Goal: Task Accomplishment & Management: Use online tool/utility

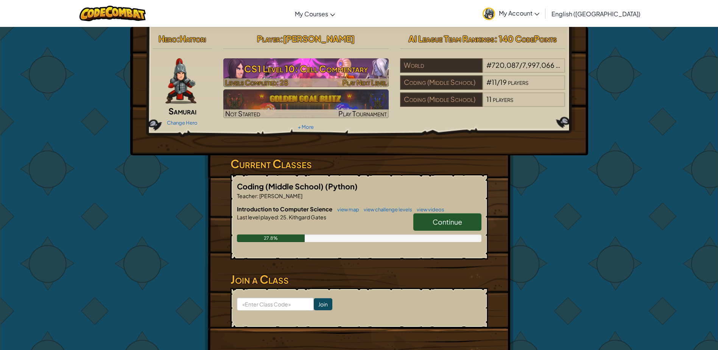
click at [293, 83] on div at bounding box center [305, 82] width 165 height 9
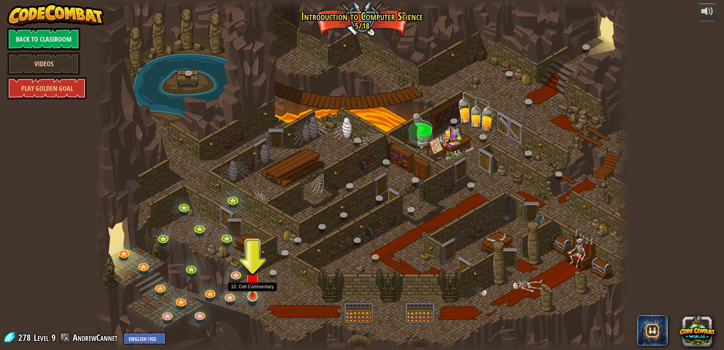
click at [252, 292] on img at bounding box center [252, 280] width 14 height 33
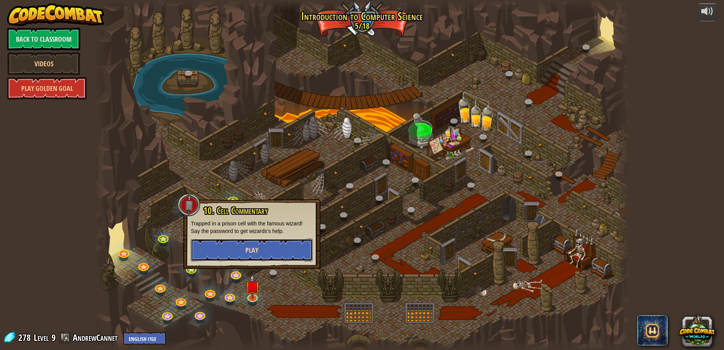
click at [252, 250] on span "Play" at bounding box center [251, 249] width 13 height 9
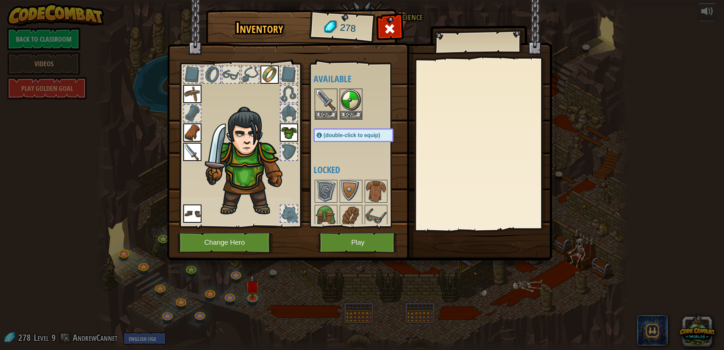
scroll to position [129, 0]
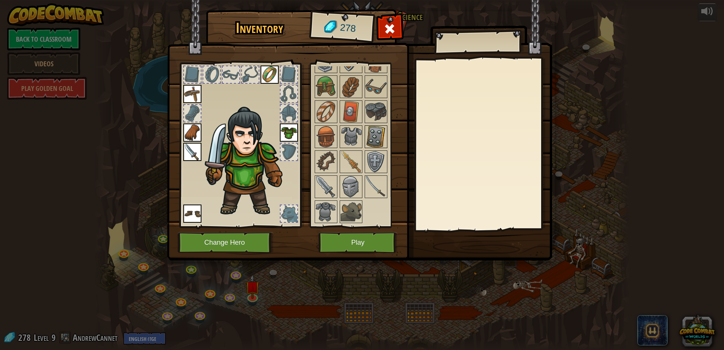
click at [376, 143] on img at bounding box center [375, 136] width 21 height 21
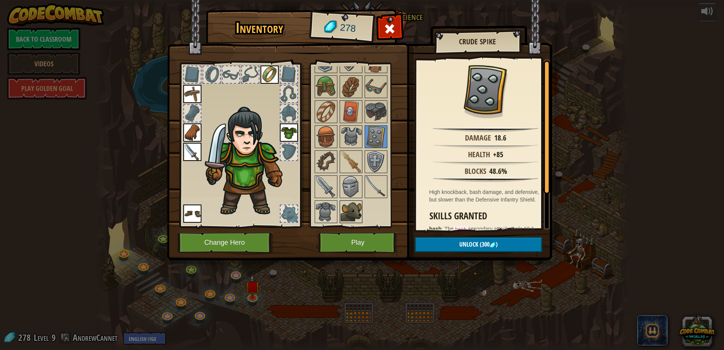
click at [352, 209] on img at bounding box center [350, 211] width 21 height 21
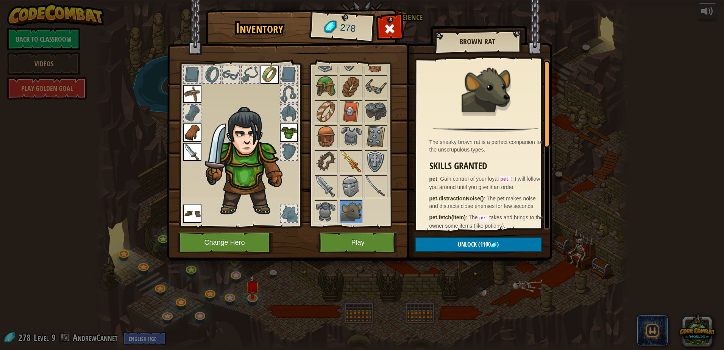
click at [344, 165] on img at bounding box center [350, 161] width 21 height 21
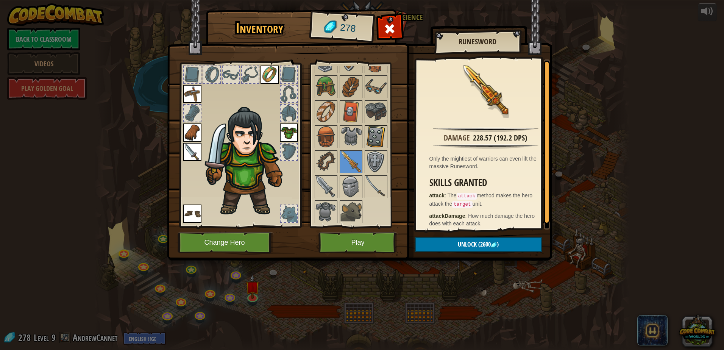
drag, startPoint x: 382, startPoint y: 134, endPoint x: 378, endPoint y: 136, distance: 4.1
click at [381, 135] on img at bounding box center [375, 136] width 21 height 21
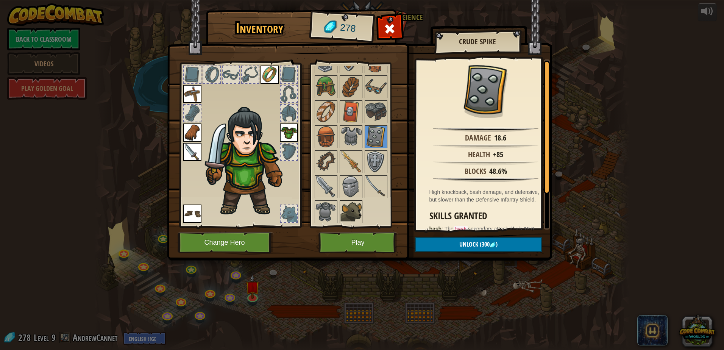
click at [352, 223] on div "Available Equip Equip Equip Equip Equip Equip Equip Equip (double-click to equi…" at bounding box center [356, 145] width 93 height 165
click at [353, 231] on img at bounding box center [359, 123] width 385 height 275
click at [363, 229] on div "Inventory 278 Available Equip Equip Equip Equip Equip Equip Equip Equip (double…" at bounding box center [362, 136] width 385 height 250
click at [354, 235] on button "Play" at bounding box center [357, 242] width 79 height 21
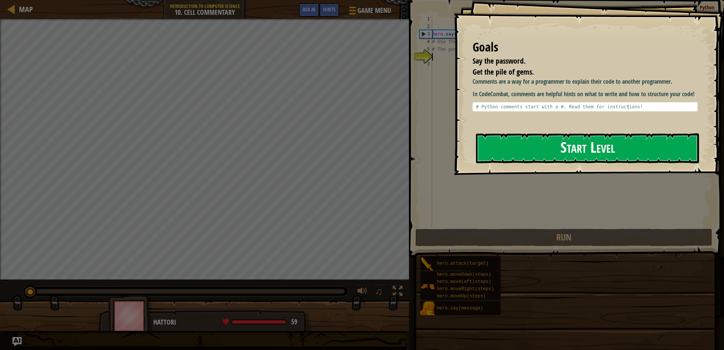
click at [539, 143] on button "Start Level" at bounding box center [587, 148] width 223 height 30
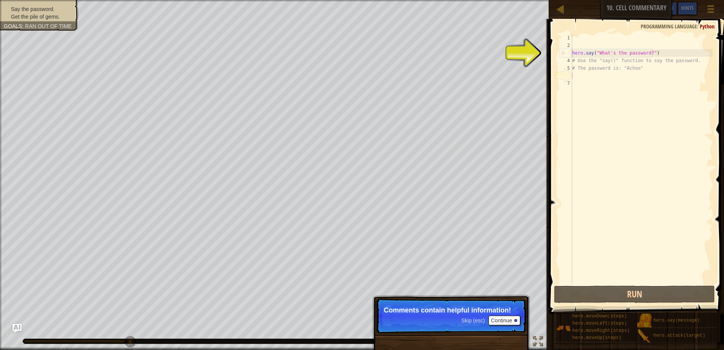
click at [630, 75] on div "hero . say ( "What's the password?" ) # Use the "say()" function to say the pas…" at bounding box center [642, 166] width 142 height 265
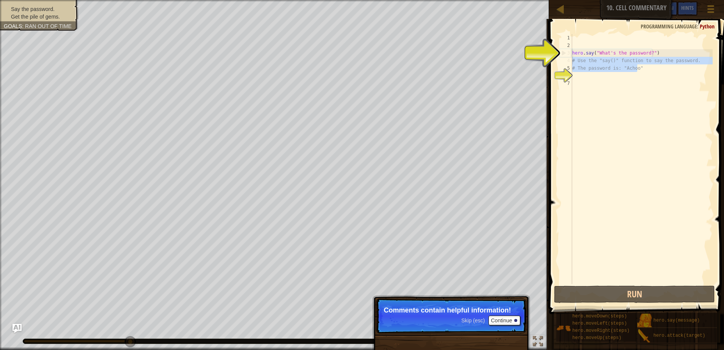
drag, startPoint x: 641, startPoint y: 69, endPoint x: 567, endPoint y: 58, distance: 74.7
click at [567, 58] on div "1 2 3 4 5 6 7 hero . say ( "What's the password?" ) # Use the "say()" function …" at bounding box center [635, 159] width 154 height 250
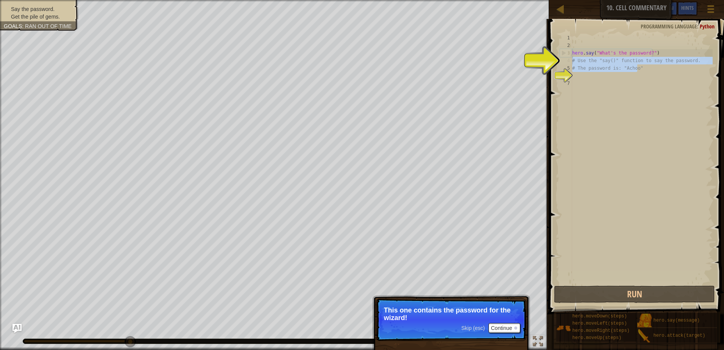
click at [555, 64] on span at bounding box center [637, 155] width 181 height 317
click at [555, 57] on span at bounding box center [637, 155] width 181 height 317
click at [554, 57] on span at bounding box center [637, 155] width 181 height 317
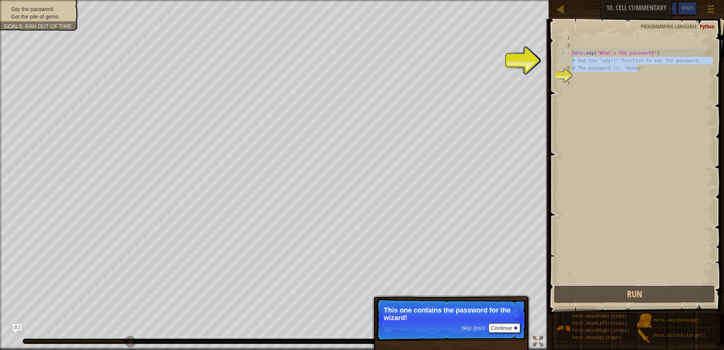
click at [554, 57] on span at bounding box center [637, 155] width 181 height 317
drag, startPoint x: 589, startPoint y: 55, endPoint x: 663, endPoint y: 53, distance: 74.2
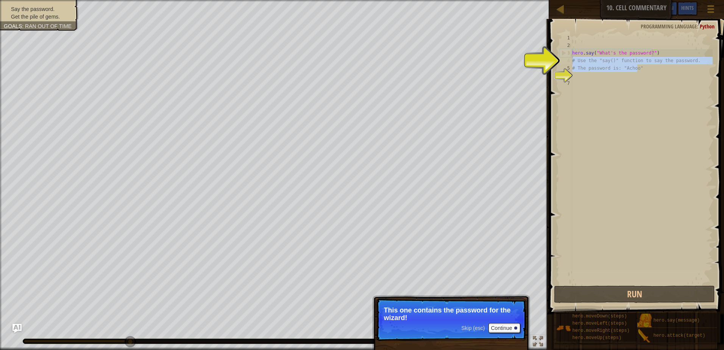
click at [610, 55] on div "hero . say ( "What's the password?" ) # Use the "say()" function to say the pas…" at bounding box center [642, 166] width 142 height 265
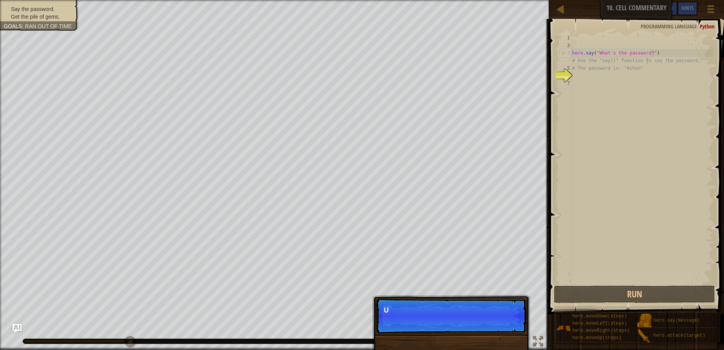
click at [647, 59] on div "hero . say ( "What's the password?" ) # Use the "say()" function to say the pas…" at bounding box center [642, 166] width 142 height 265
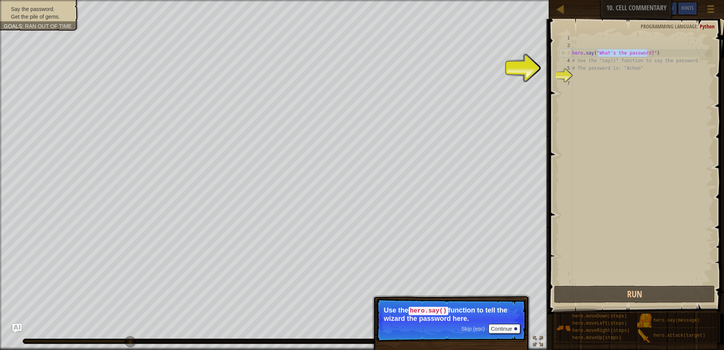
drag, startPoint x: 646, startPoint y: 53, endPoint x: 597, endPoint y: 55, distance: 49.3
click at [597, 55] on div "hero . say ( "What's the password?" ) # Use the "say()" function to say the pas…" at bounding box center [642, 166] width 142 height 265
click at [609, 55] on div "hero . say ( "What's the password?" ) # Use the "say()" function to say the pas…" at bounding box center [642, 166] width 142 height 265
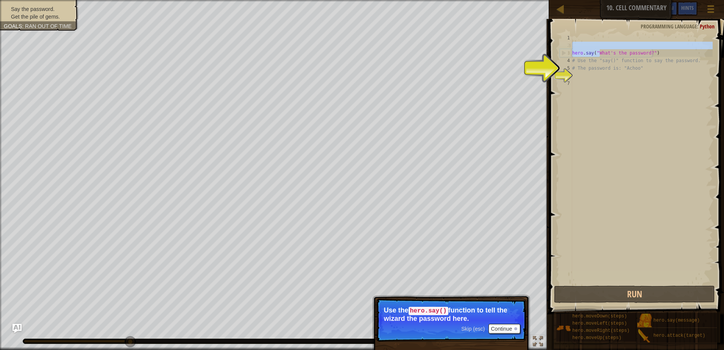
drag, startPoint x: 599, startPoint y: 53, endPoint x: 625, endPoint y: 46, distance: 27.5
click at [625, 45] on div "hero . say ( "What's the password?" ) # Use the "say()" function to say the pas…" at bounding box center [642, 166] width 142 height 265
drag, startPoint x: 626, startPoint y: 49, endPoint x: 631, endPoint y: 50, distance: 5.7
click at [629, 50] on div "hero . say ( "What's the password?" ) # Use the "say()" function to say the pas…" at bounding box center [642, 166] width 142 height 265
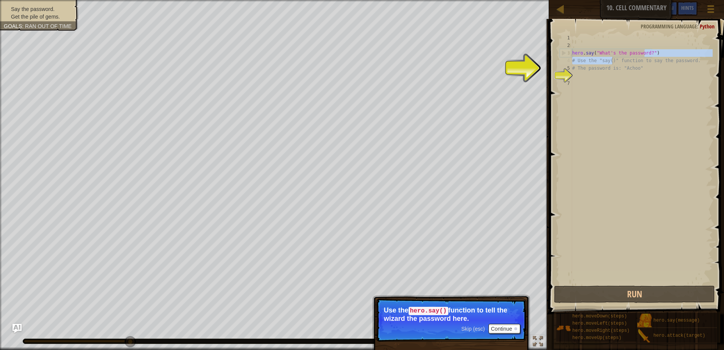
drag, startPoint x: 644, startPoint y: 53, endPoint x: 574, endPoint y: 207, distance: 169.3
click at [612, 58] on div "hero . say ( "What's the password?" ) # Use the "say()" function to say the pas…" at bounding box center [642, 166] width 142 height 265
click at [479, 323] on p "Skip (esc) Continue Use the hero.say() function to tell the wizard the password…" at bounding box center [451, 319] width 150 height 43
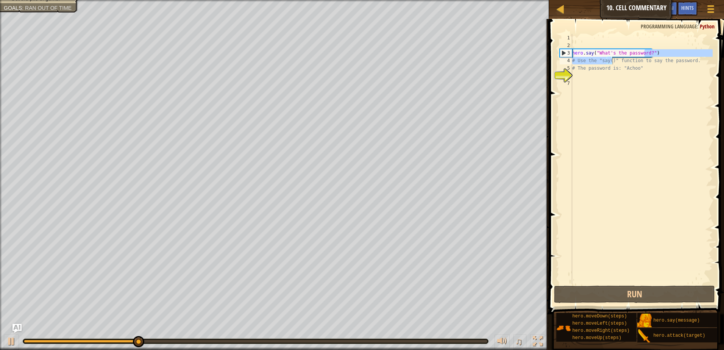
click at [479, 323] on div "Say the password. Get the pile of gems. Goals : Ran out of time ♫ Hattori 59 x:…" at bounding box center [362, 175] width 724 height 350
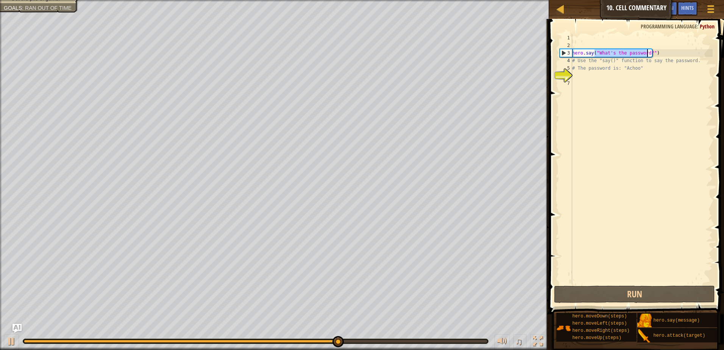
drag, startPoint x: 595, startPoint y: 51, endPoint x: 647, endPoint y: 50, distance: 51.9
click at [647, 50] on div "hero . say ( "What's the password?" ) # Use the "say()" function to say the pas…" at bounding box center [642, 166] width 142 height 265
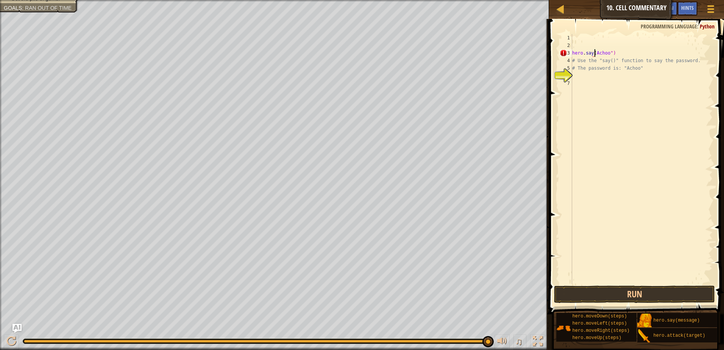
scroll to position [3, 2]
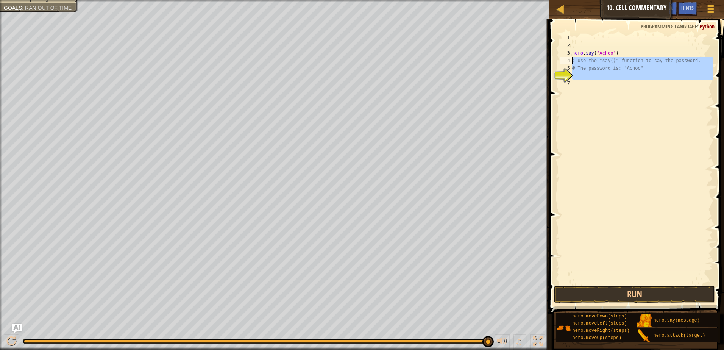
drag, startPoint x: 642, startPoint y: 83, endPoint x: 570, endPoint y: 59, distance: 76.1
click at [570, 59] on div "hero.say("Achoo") 1 2 3 4 5 6 7 hero . say ( "Achoo" ) # Use the "say()" functi…" at bounding box center [635, 159] width 154 height 250
type textarea "# Use the "say()" function to say the password. # The password is: "Achoo""
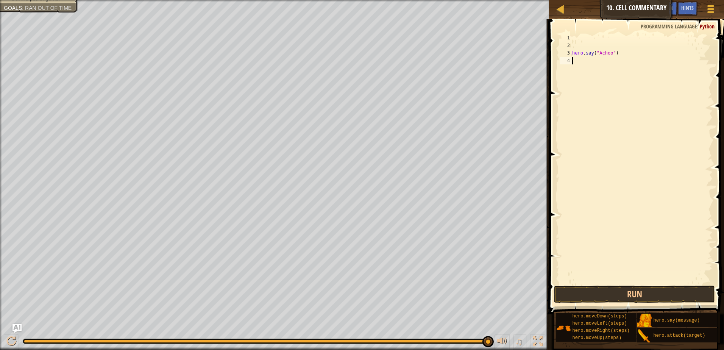
click at [575, 47] on div "hero . say ( "Achoo" )" at bounding box center [642, 166] width 142 height 265
type textarea "hero.say("Achoo")"
click at [627, 294] on button "Run" at bounding box center [634, 293] width 161 height 17
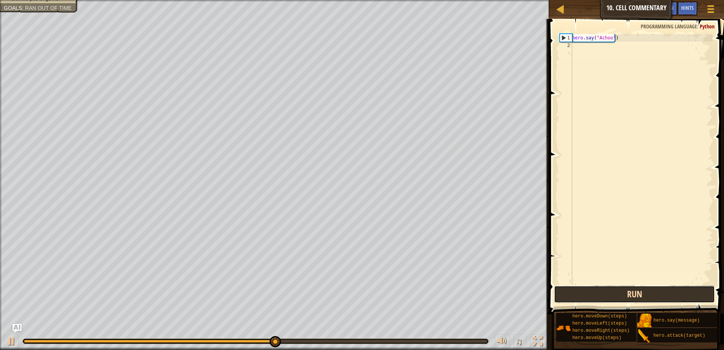
click at [572, 302] on button "Run" at bounding box center [634, 293] width 161 height 17
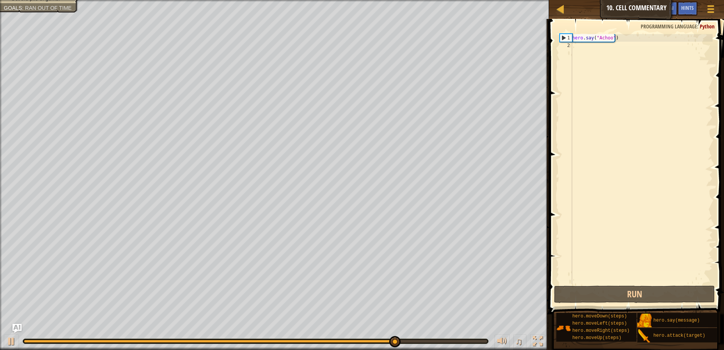
click at [599, 60] on div "hero . say ( "Achoo" )" at bounding box center [642, 166] width 142 height 265
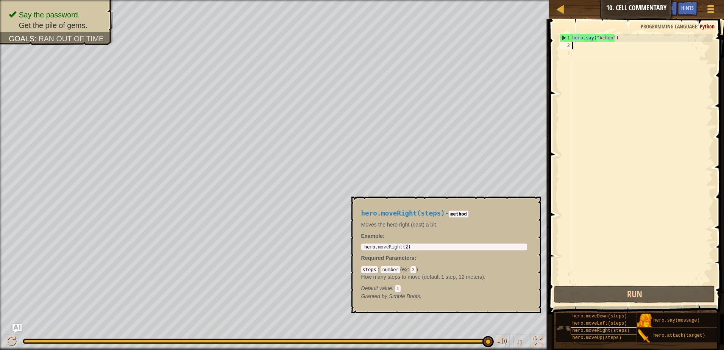
scroll to position [6, 0]
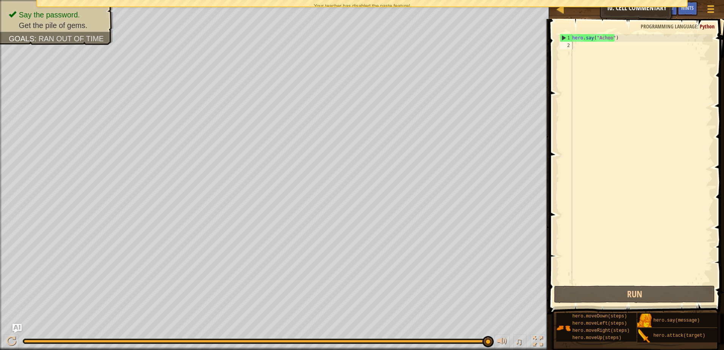
click at [580, 47] on div "hero . say ( "Achoo" )" at bounding box center [642, 166] width 142 height 265
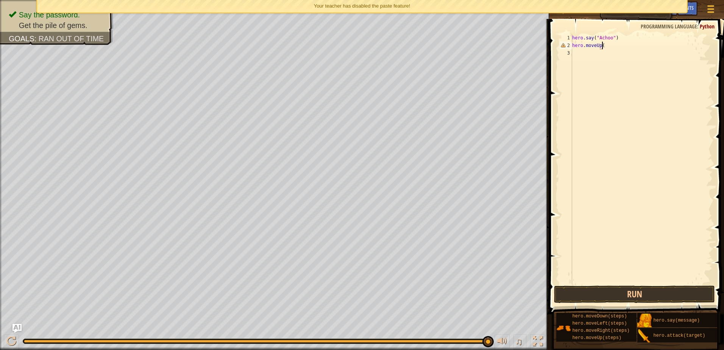
scroll to position [3, 2]
type textarea "hero.moveUp(5)"
click at [656, 293] on button "Run" at bounding box center [634, 293] width 161 height 17
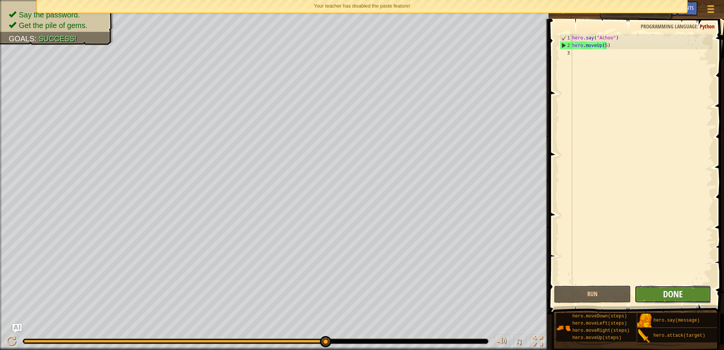
click at [673, 294] on span "Done" at bounding box center [673, 294] width 20 height 12
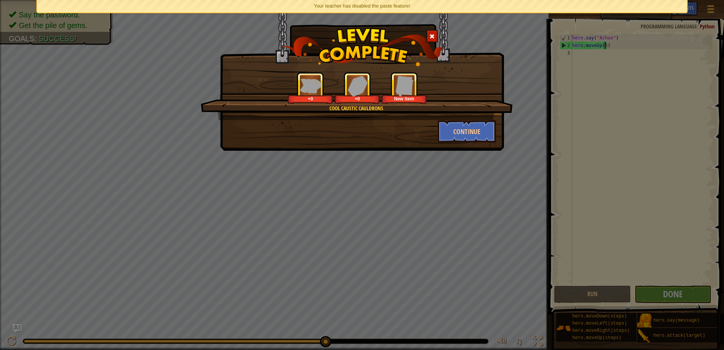
click at [334, 152] on div "Cool Caustic Cauldrons +0 +0 New Item Continue" at bounding box center [362, 175] width 724 height 350
click at [465, 146] on div "Cool Caustic Cauldrons +5 +0 New Item Continue" at bounding box center [362, 75] width 284 height 151
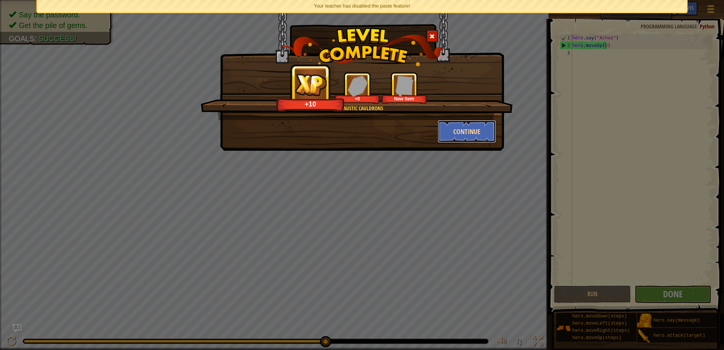
click at [460, 140] on button "Continue" at bounding box center [467, 131] width 59 height 23
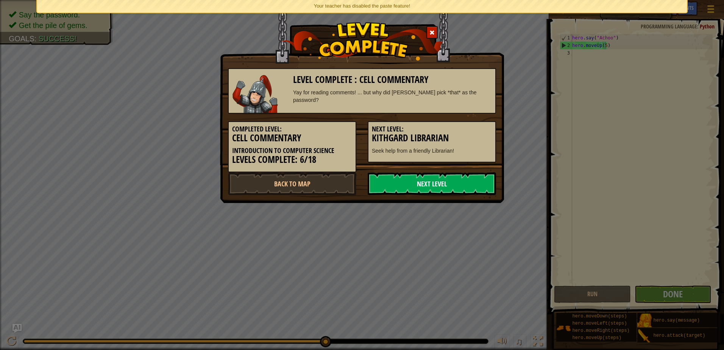
click at [425, 182] on link "Next Level" at bounding box center [432, 183] width 128 height 23
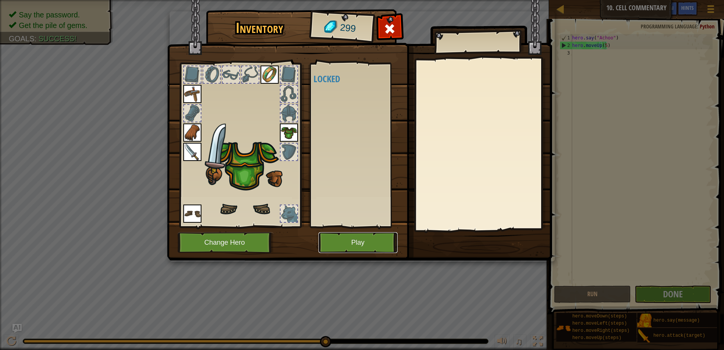
click at [356, 239] on button "Play" at bounding box center [357, 242] width 79 height 21
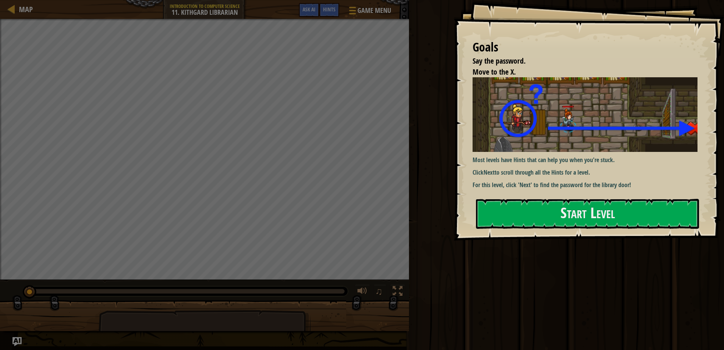
click at [500, 196] on div "Goals Say the password. Move to the X. Most levels have Hints that can help you…" at bounding box center [589, 120] width 270 height 240
click at [504, 203] on button "Start Level" at bounding box center [587, 214] width 223 height 30
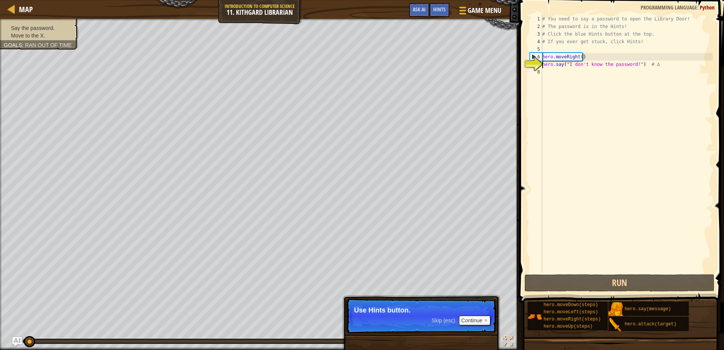
click at [415, 327] on p "Skip (esc) Continue Use Hints button." at bounding box center [421, 315] width 150 height 35
click at [418, 321] on p "Skip (esc) Continue Use Hints button." at bounding box center [421, 315] width 150 height 35
click at [422, 321] on p "Skip (esc) Continue Use Hints button." at bounding box center [421, 315] width 150 height 35
click at [431, 317] on p "Skip (esc) Continue Use Hints button." at bounding box center [421, 315] width 150 height 35
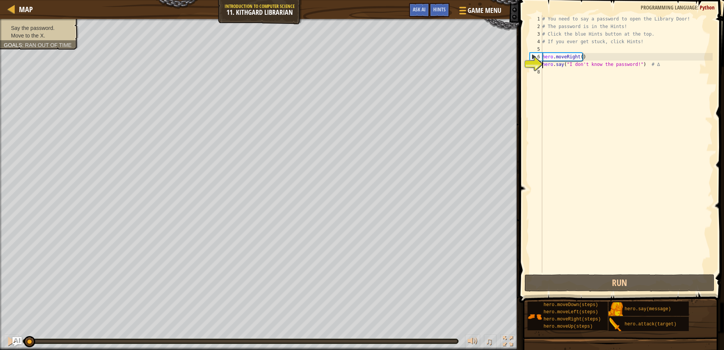
click at [543, 65] on div "# You need to say a password to open the Library Door! # The password is in the…" at bounding box center [627, 151] width 172 height 273
click at [552, 62] on div "# You need to say a password to open the Library Door! # The password is in the…" at bounding box center [627, 151] width 172 height 273
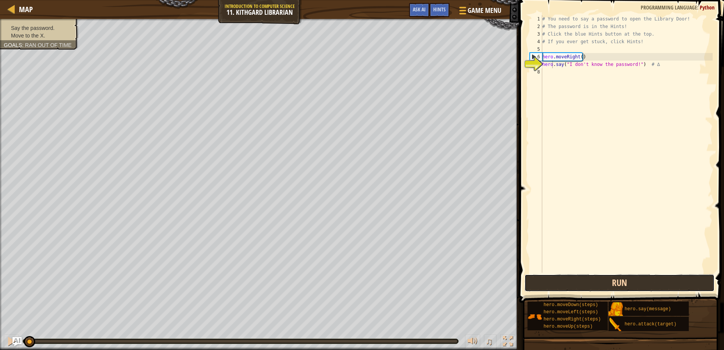
click at [584, 290] on button "Run" at bounding box center [619, 282] width 190 height 17
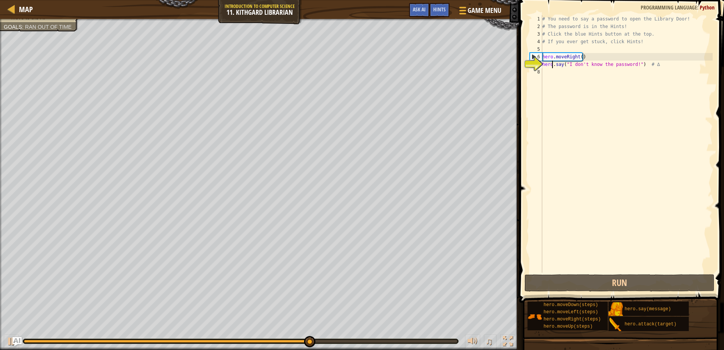
click at [563, 271] on div "# You need to say a password to open the Library Door! # The password is in the…" at bounding box center [627, 151] width 172 height 273
click at [559, 274] on span at bounding box center [622, 140] width 211 height 325
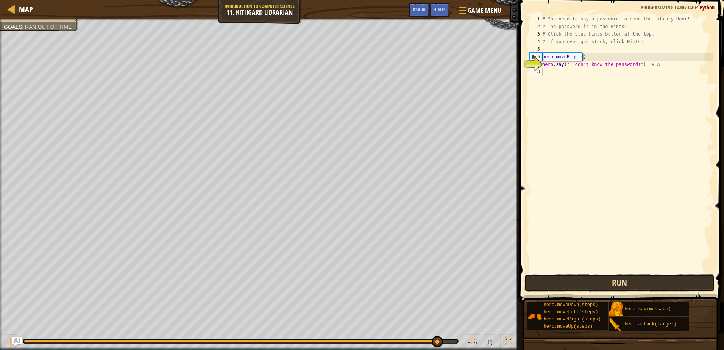
click at [555, 276] on button "Run" at bounding box center [619, 282] width 190 height 17
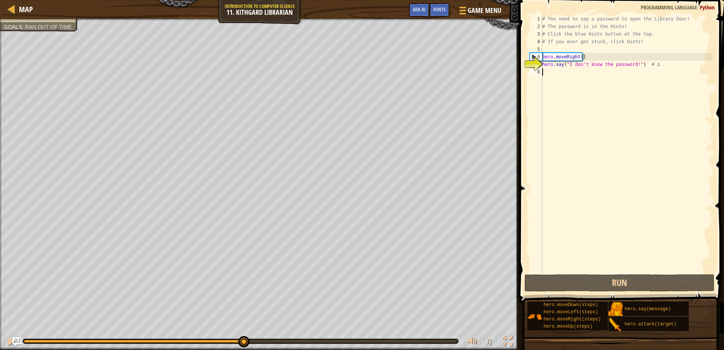
drag, startPoint x: 457, startPoint y: 343, endPoint x: 220, endPoint y: 333, distance: 236.5
click at [220, 333] on div "♫" at bounding box center [259, 339] width 519 height 23
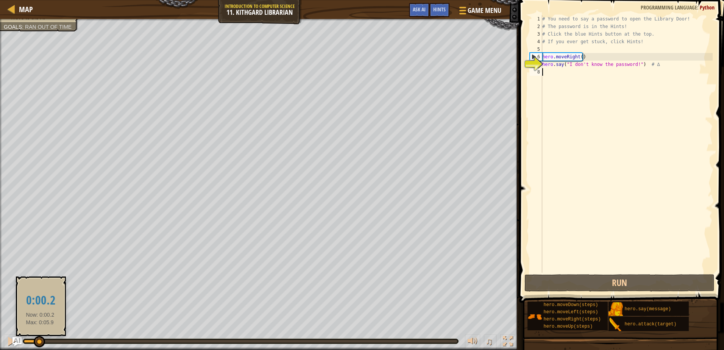
drag, startPoint x: 216, startPoint y: 343, endPoint x: 39, endPoint y: 342, distance: 176.8
click at [39, 342] on div at bounding box center [39, 341] width 11 height 11
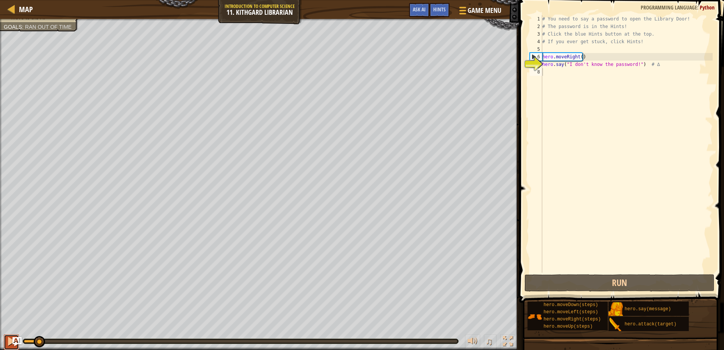
click at [6, 340] on button at bounding box center [11, 342] width 15 height 16
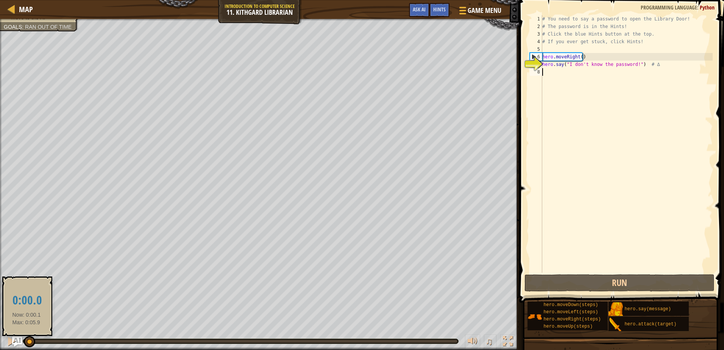
drag, startPoint x: 330, startPoint y: 340, endPoint x: 12, endPoint y: 340, distance: 318.0
click at [13, 340] on div "Map Introduction to Computer Science 11. Kithgard Librarian Game Menu Done Hint…" at bounding box center [362, 175] width 724 height 350
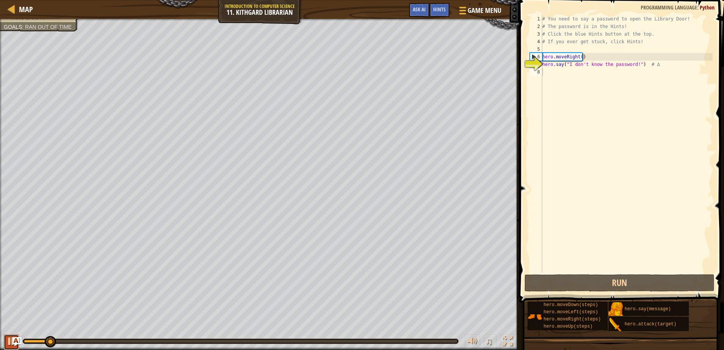
click at [9, 340] on div at bounding box center [11, 341] width 10 height 10
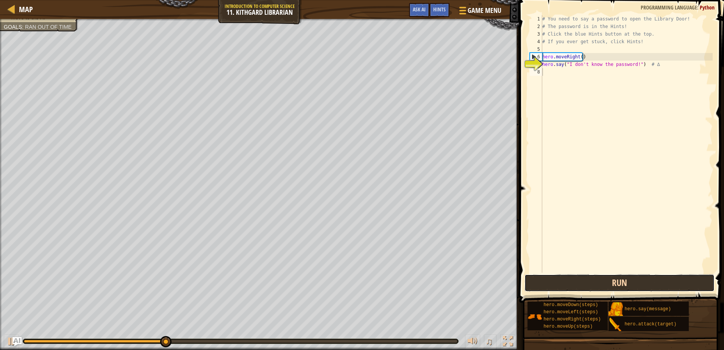
drag, startPoint x: 635, startPoint y: 290, endPoint x: 625, endPoint y: 291, distance: 10.2
click at [632, 291] on button "Run" at bounding box center [619, 282] width 190 height 17
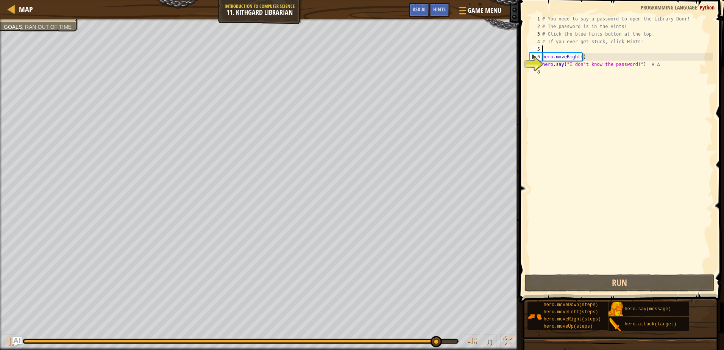
click at [620, 46] on div "# You need to say a password to open the Library Door! # The password is in the…" at bounding box center [627, 151] width 172 height 273
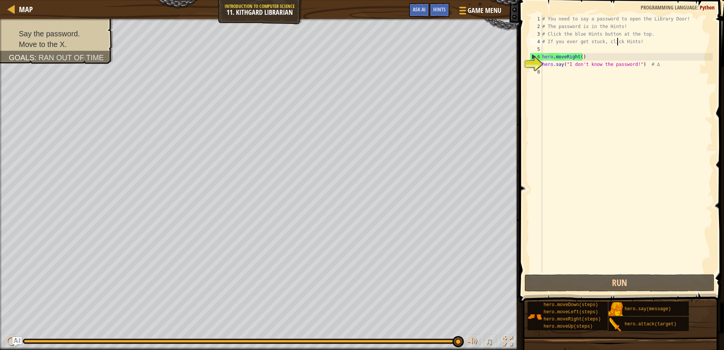
click at [617, 41] on div "# You need to say a password to open the Library Door! # The password is in the…" at bounding box center [627, 151] width 172 height 273
type textarea "# If you ever get stuck, click Hints!"
click at [478, 8] on span "Game Menu" at bounding box center [484, 10] width 35 height 10
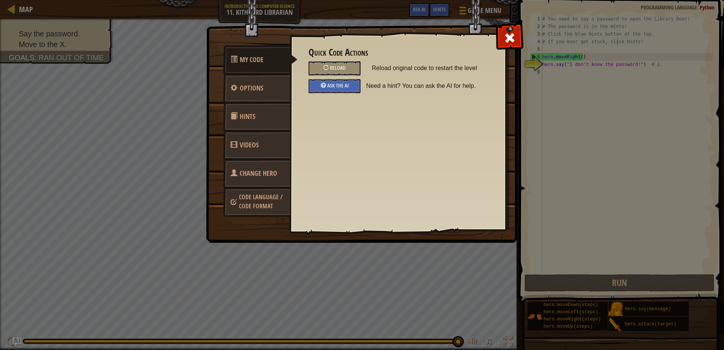
click at [240, 113] on link "Hints" at bounding box center [256, 117] width 67 height 30
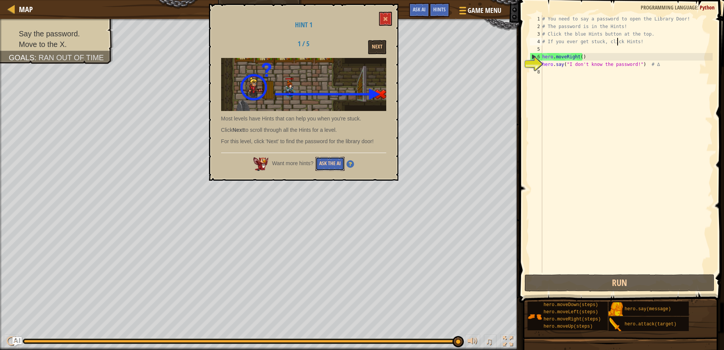
click at [331, 161] on button "Ask the AI" at bounding box center [329, 164] width 29 height 14
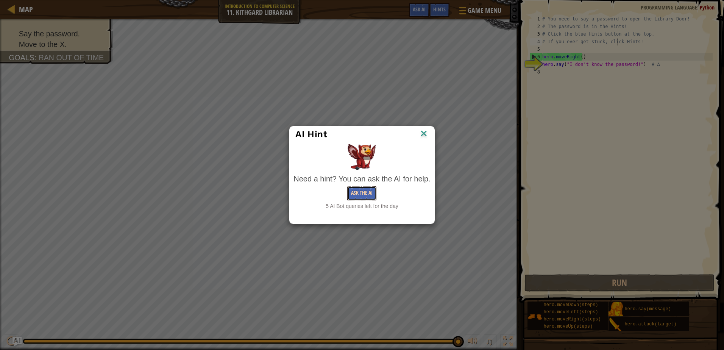
click at [355, 194] on button "Ask the AI" at bounding box center [361, 193] width 29 height 14
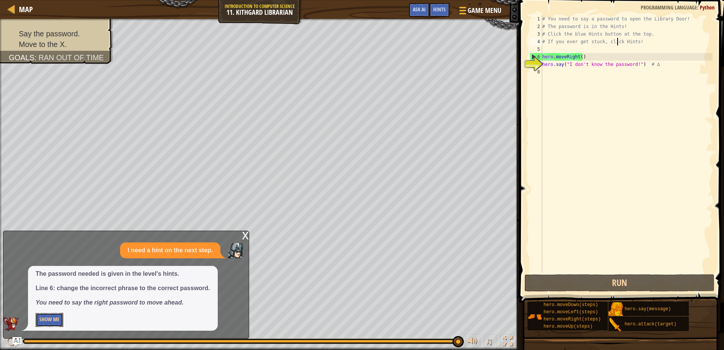
click at [49, 320] on button "Show Me" at bounding box center [50, 320] width 28 height 14
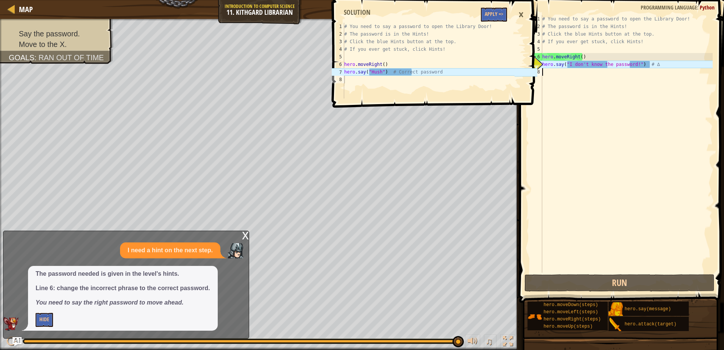
click at [578, 71] on div "# You need to say a password to open the Library Door! # The password is in the…" at bounding box center [627, 151] width 172 height 273
drag, startPoint x: 566, startPoint y: 67, endPoint x: 630, endPoint y: 67, distance: 63.6
click at [630, 67] on div "# You need to say a password to open the Library Door! # The password is in the…" at bounding box center [627, 151] width 172 height 273
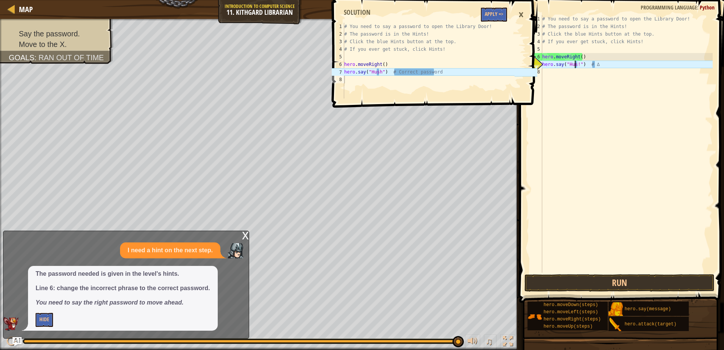
scroll to position [3, 3]
click at [529, 12] on span at bounding box center [435, 43] width 211 height 130
click at [524, 14] on div "×" at bounding box center [521, 14] width 13 height 17
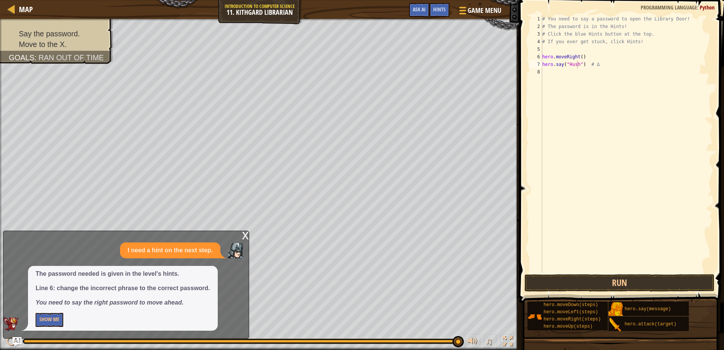
click at [246, 233] on div "x" at bounding box center [245, 235] width 7 height 8
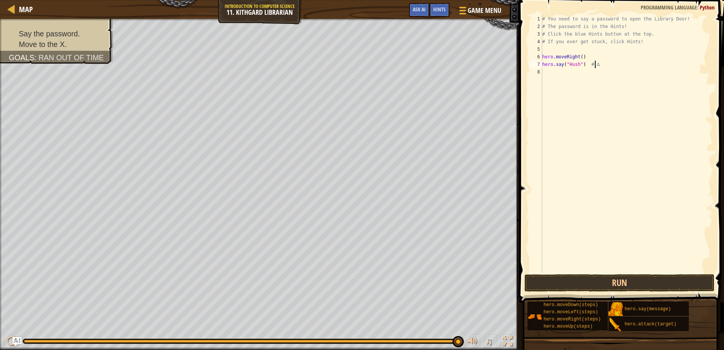
click at [597, 67] on div "# You need to say a password to open the Library Door! # The password is in the…" at bounding box center [627, 151] width 172 height 273
drag, startPoint x: 597, startPoint y: 67, endPoint x: 582, endPoint y: 66, distance: 14.8
click at [582, 66] on div "# You need to say a password to open the Library Door! # The password is in the…" at bounding box center [627, 151] width 172 height 273
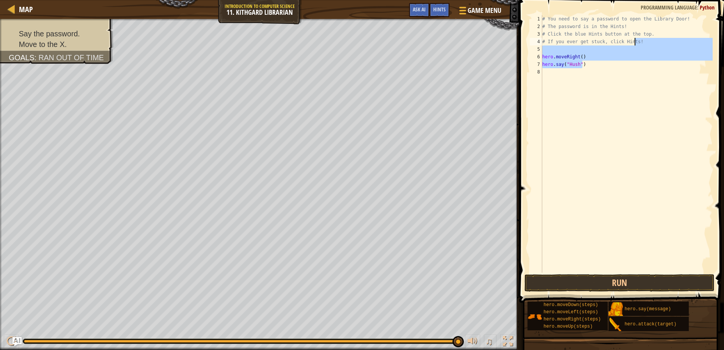
drag, startPoint x: 591, startPoint y: 65, endPoint x: 690, endPoint y: 44, distance: 101.0
click at [690, 44] on div "# You need to say a password to open the Library Door! # The password is in the…" at bounding box center [627, 151] width 172 height 273
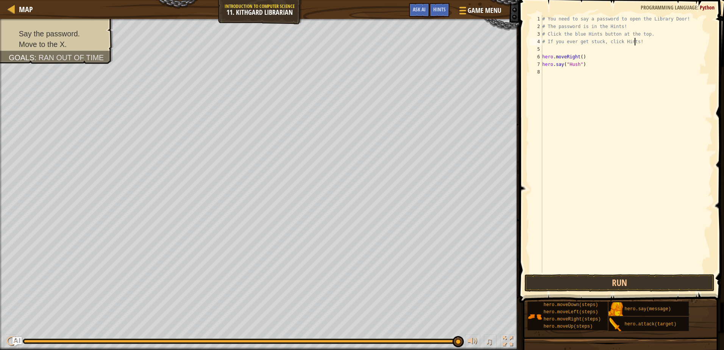
drag, startPoint x: 668, startPoint y: 44, endPoint x: 634, endPoint y: 83, distance: 51.8
click at [668, 46] on div "# You need to say a password to open the Library Door! # The password is in the…" at bounding box center [627, 151] width 172 height 273
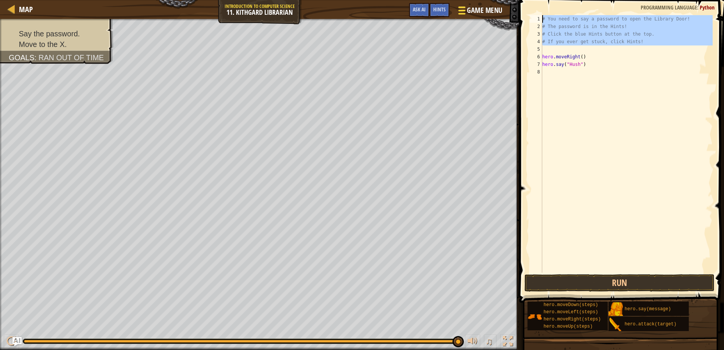
drag, startPoint x: 613, startPoint y: 48, endPoint x: 497, endPoint y: 10, distance: 122.0
click at [497, 10] on div "Map Introduction to Computer Science 11. Kithgard Librarian Game Menu Done Hint…" at bounding box center [362, 175] width 724 height 350
type textarea "# You need to say a password to open the Library Door! # The password is in the…"
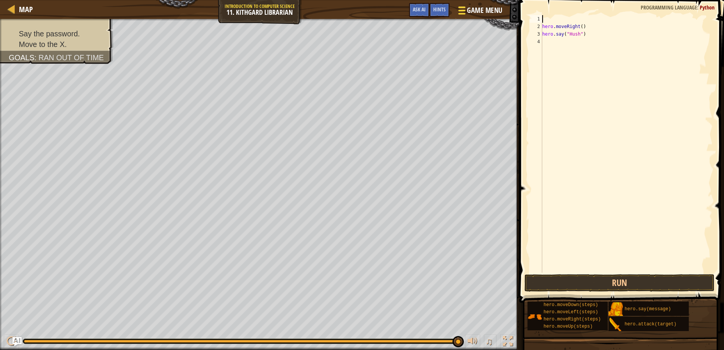
scroll to position [3, 0]
type textarea "hero.moveRight()"
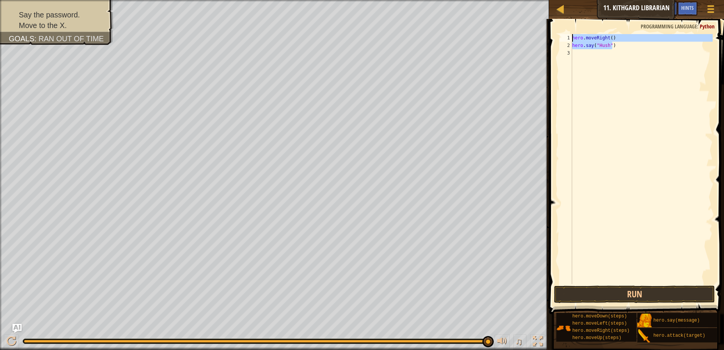
click at [511, 21] on div "Map Introduction to Computer Science 11. Kithgard Librarian Game Menu Done Hint…" at bounding box center [362, 175] width 724 height 350
type textarea "hero.say("Hush")"
type textarea "hero.moveRight(3)"
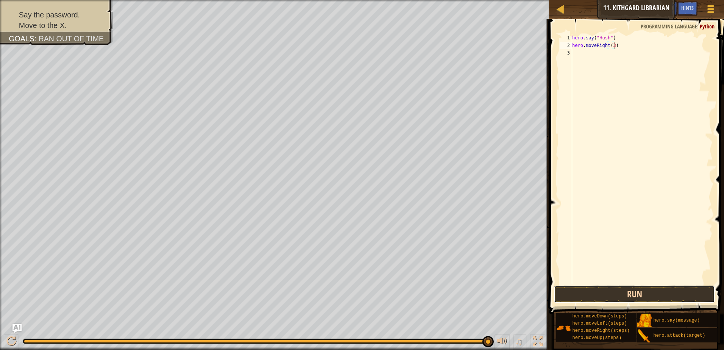
click at [634, 302] on button "Run" at bounding box center [634, 293] width 161 height 17
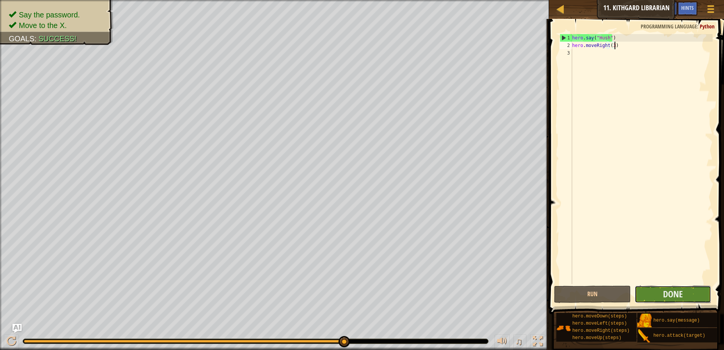
click at [650, 298] on button "Done" at bounding box center [673, 293] width 77 height 17
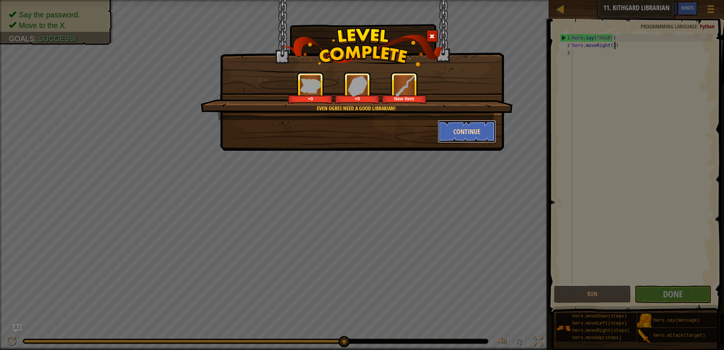
click at [452, 130] on button "Continue" at bounding box center [467, 131] width 59 height 23
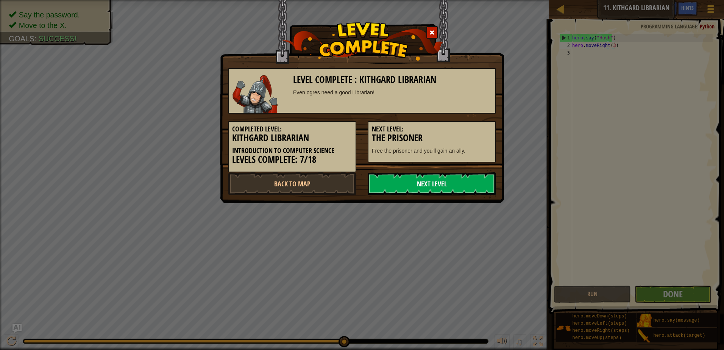
click at [414, 185] on link "Next Level" at bounding box center [432, 183] width 128 height 23
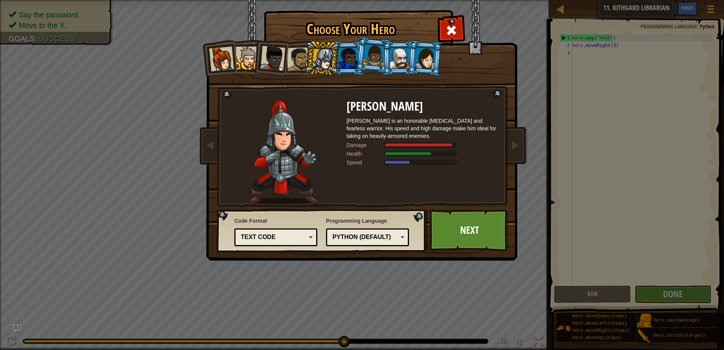
click at [380, 232] on div "Python (Default)" at bounding box center [367, 237] width 73 height 12
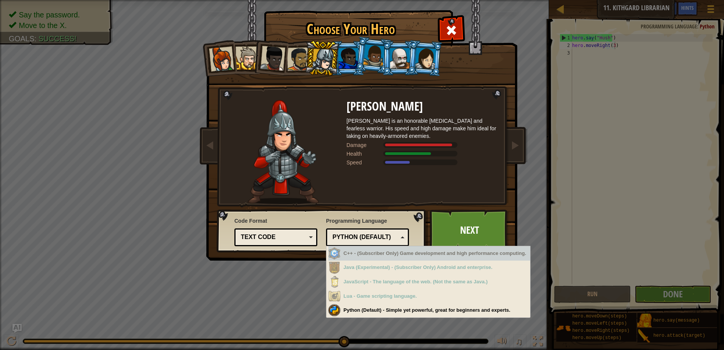
click at [301, 227] on div "Code Format Text code Blocks and code Blocks Blocks (Icons) Text code Blocks - …" at bounding box center [275, 231] width 83 height 33
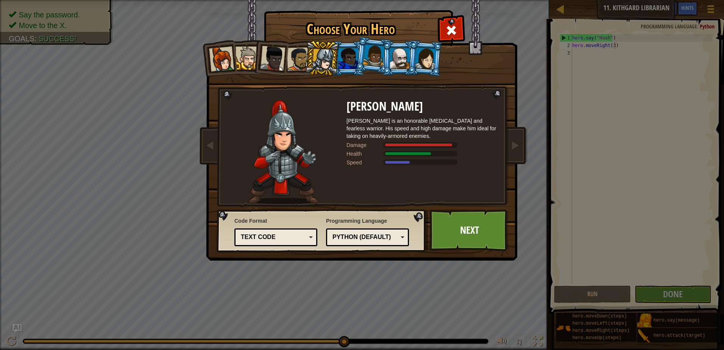
click at [303, 236] on div "Text code" at bounding box center [273, 237] width 65 height 9
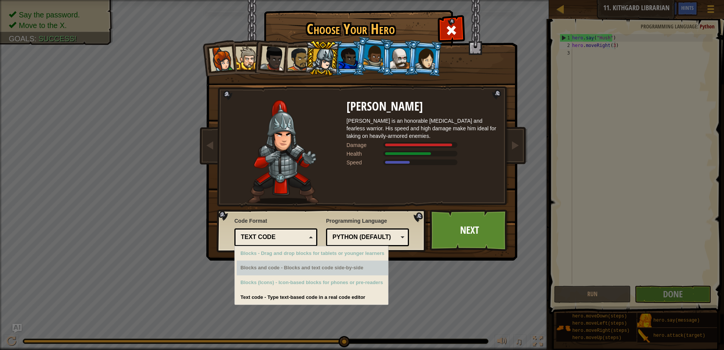
click at [346, 270] on div "Blocks and code - Blocks and text code side-by-side" at bounding box center [312, 267] width 151 height 15
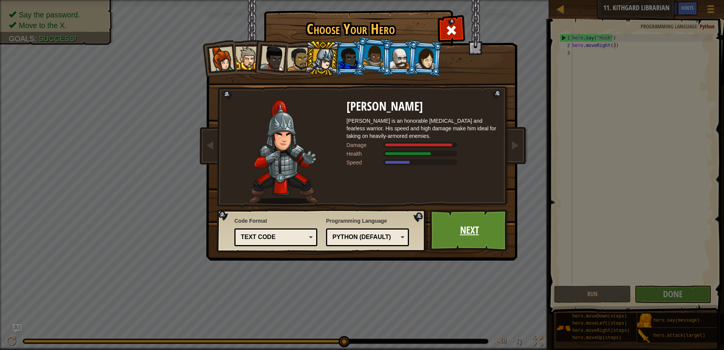
click at [457, 229] on link "Next" at bounding box center [469, 230] width 79 height 42
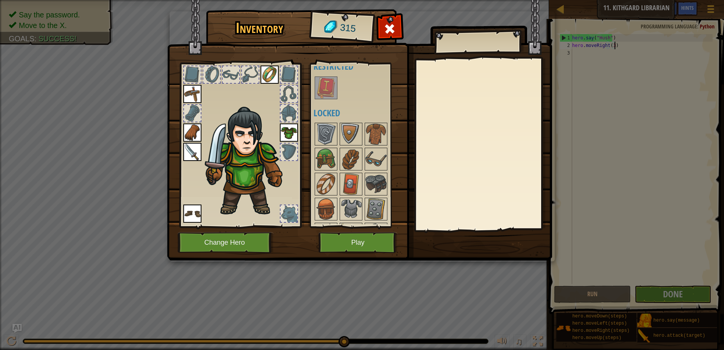
scroll to position [76, 0]
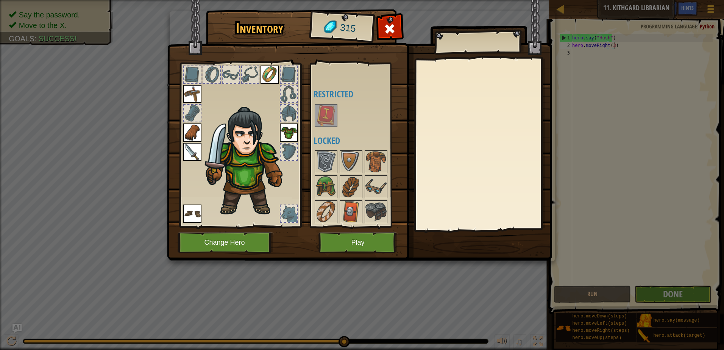
click at [334, 119] on img at bounding box center [325, 115] width 21 height 21
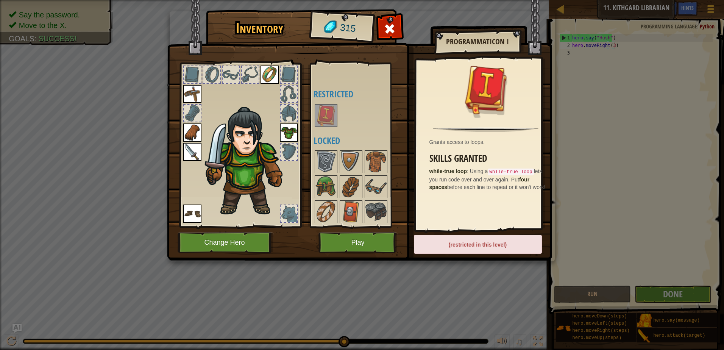
click at [332, 121] on img at bounding box center [325, 115] width 21 height 21
click at [296, 213] on div at bounding box center [289, 213] width 17 height 17
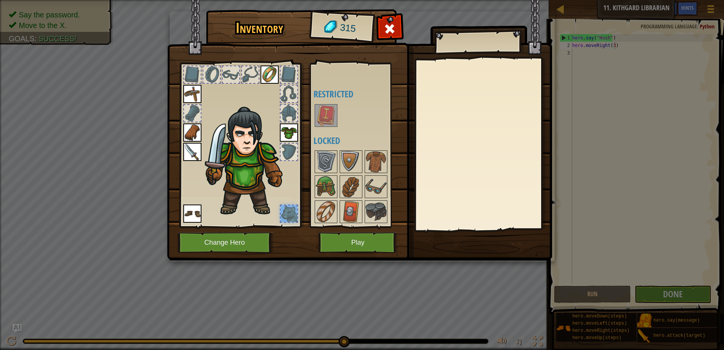
click at [287, 129] on img at bounding box center [289, 132] width 18 height 18
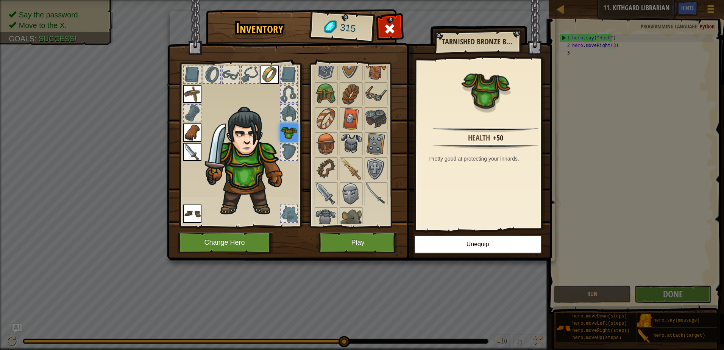
scroll to position [176, 0]
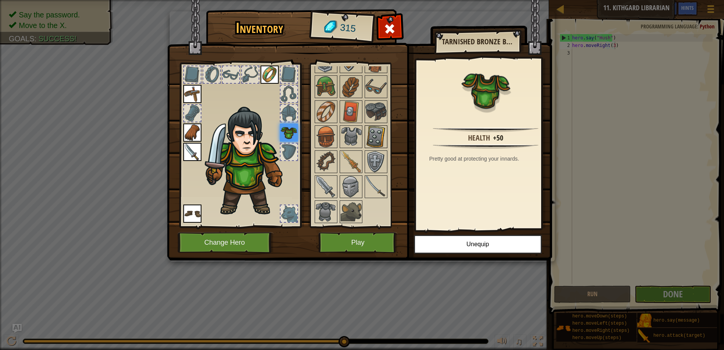
click at [372, 137] on img at bounding box center [375, 136] width 21 height 21
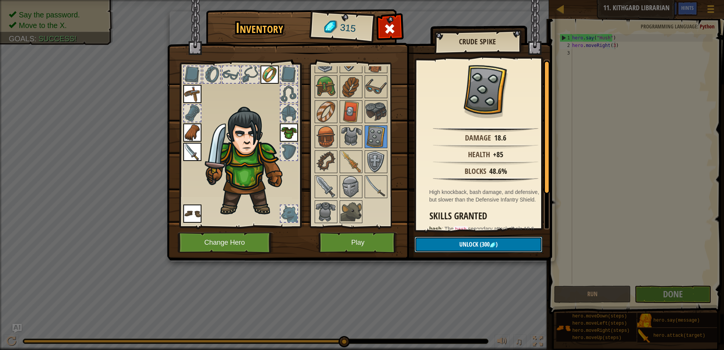
click at [456, 243] on button "Unlock (300 )" at bounding box center [479, 245] width 128 height 16
click at [291, 151] on div at bounding box center [289, 151] width 17 height 17
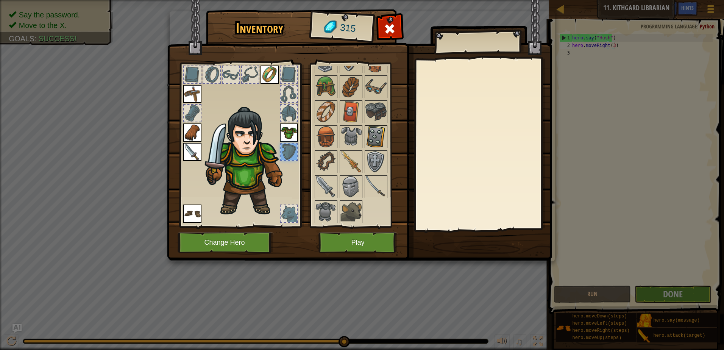
click at [366, 143] on img at bounding box center [375, 136] width 21 height 21
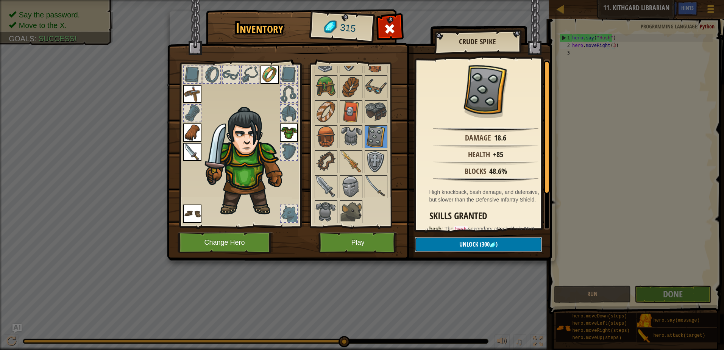
click at [470, 240] on button "Unlock (300 )" at bounding box center [479, 245] width 128 height 16
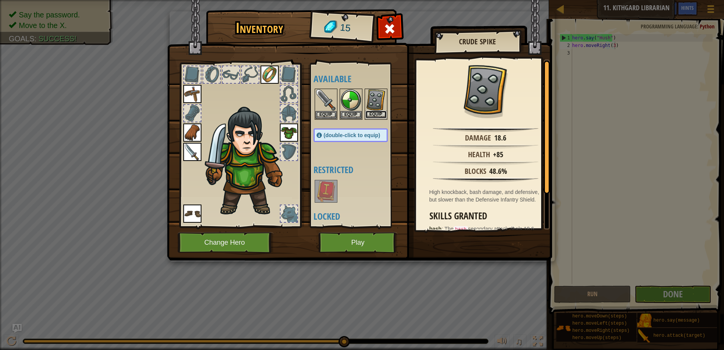
click at [374, 115] on button "Equip" at bounding box center [375, 115] width 21 height 8
click at [374, 115] on div at bounding box center [357, 103] width 89 height 33
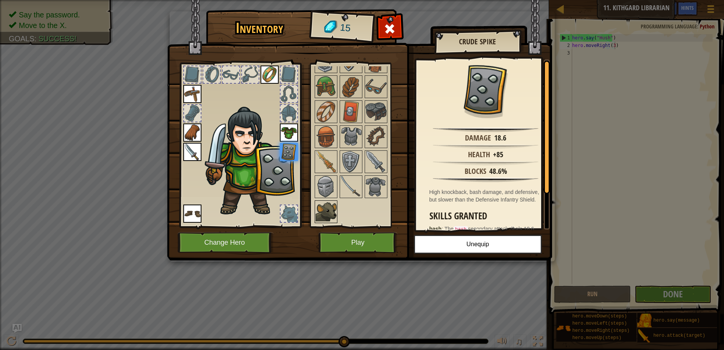
click at [320, 210] on img at bounding box center [325, 211] width 21 height 21
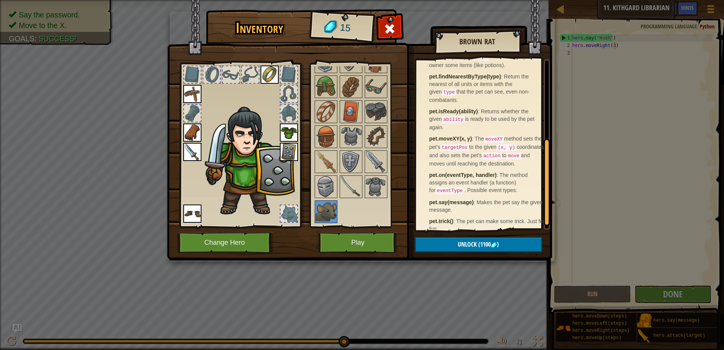
scroll to position [165, 0]
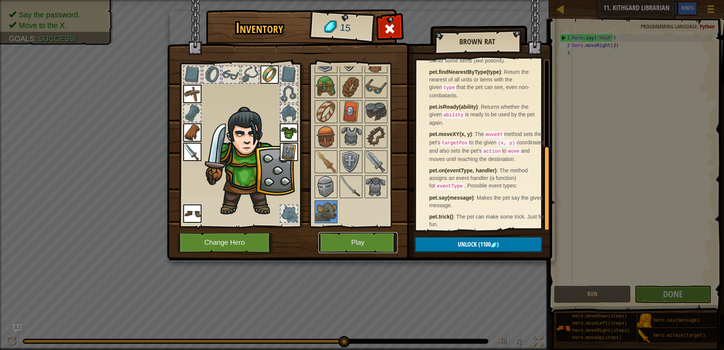
click at [375, 244] on button "Play" at bounding box center [357, 242] width 79 height 21
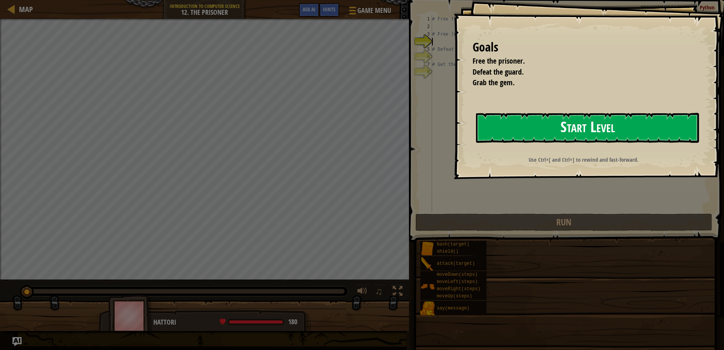
click at [544, 129] on button "Start Level" at bounding box center [587, 128] width 223 height 30
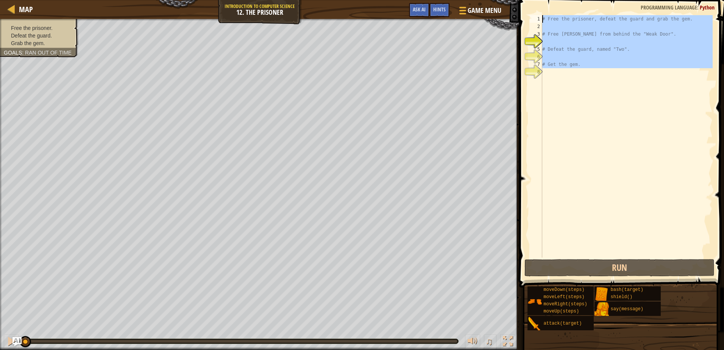
drag, startPoint x: 596, startPoint y: 78, endPoint x: 479, endPoint y: 2, distance: 139.2
click at [479, 2] on div "Map Introduction to Computer Science 12. The Prisoner Game Menu Done Hints Ask …" at bounding box center [362, 175] width 724 height 350
type textarea "# Free the prisoner, defeat the guard and grab the gem."
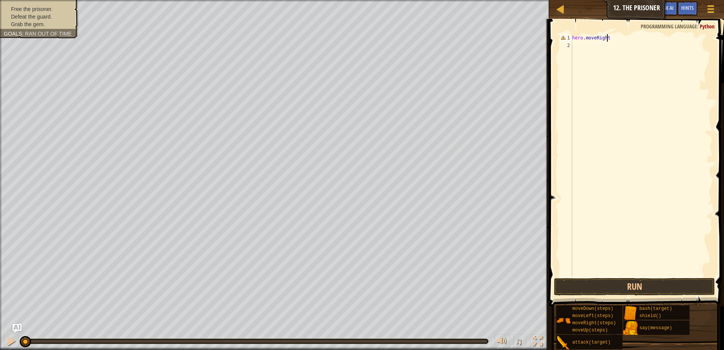
scroll to position [3, 3]
type textarea "hero.moveRight(1)"
click at [608, 63] on div "hero . moveRight ( 1 )" at bounding box center [642, 162] width 142 height 257
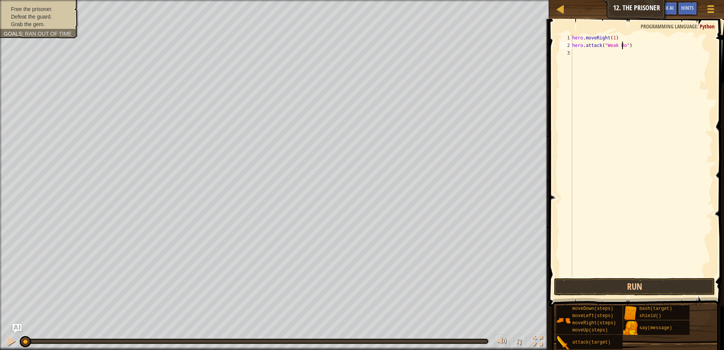
type textarea "hero.attack("Weak Door")"
click at [603, 71] on div "hero . moveRight ( 1 ) hero . attack ( "Weak Door" )" at bounding box center [642, 162] width 142 height 257
type textarea "hero.attack("Weak Door")"
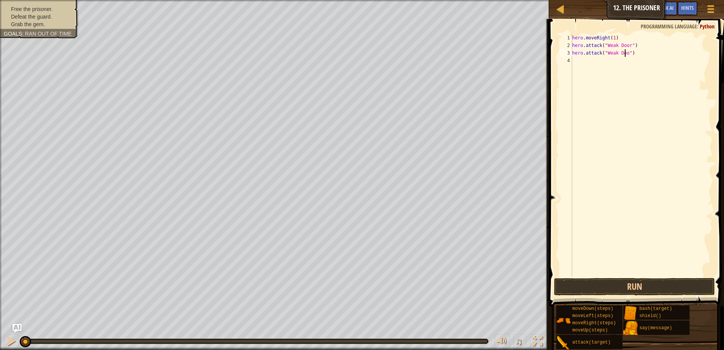
scroll to position [3, 5]
click at [592, 272] on div "hero . moveRight ( 1 ) hero . attack ( "Weak Door" ) hero . attack ( "Weak Door…" at bounding box center [642, 162] width 142 height 257
click at [591, 280] on button "Run" at bounding box center [634, 286] width 161 height 17
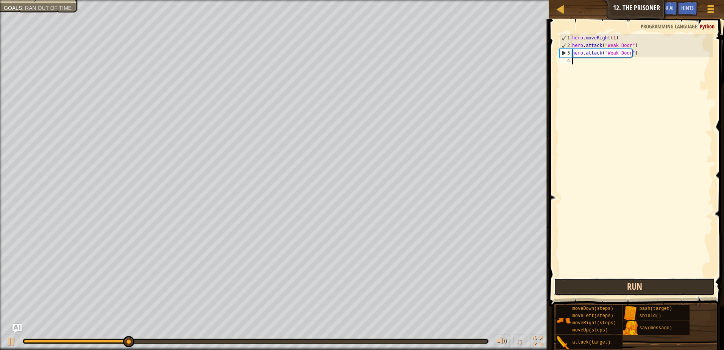
click at [669, 282] on button "Run" at bounding box center [634, 286] width 161 height 17
click at [631, 288] on button "Run" at bounding box center [634, 286] width 161 height 17
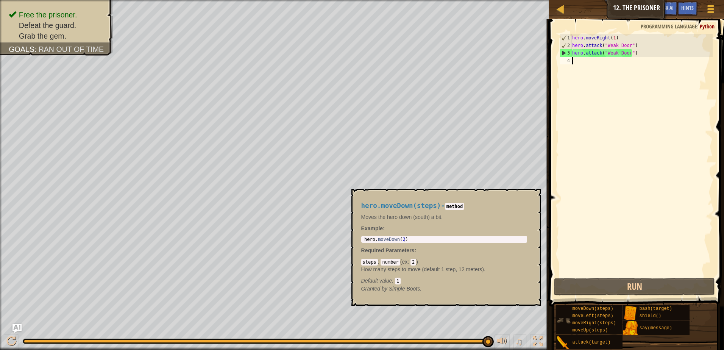
drag, startPoint x: 60, startPoint y: 341, endPoint x: 563, endPoint y: 314, distance: 503.5
click at [563, 314] on div "Map Introduction to Computer Science 12. The Prisoner Game Menu Done Hints Ask …" at bounding box center [362, 175] width 724 height 350
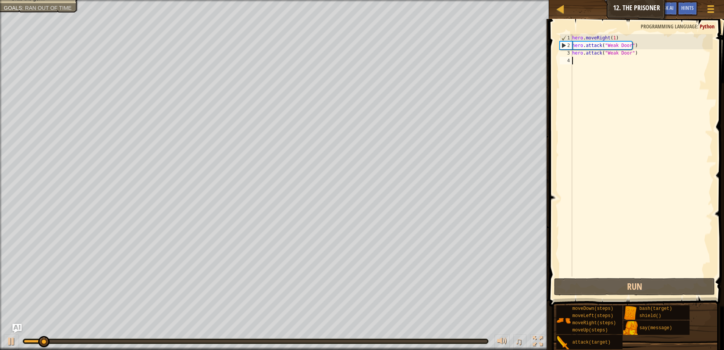
click at [634, 78] on div "hero . moveRight ( 1 ) hero . attack ( "Weak Door" ) hero . attack ( "Weak Door…" at bounding box center [642, 162] width 142 height 257
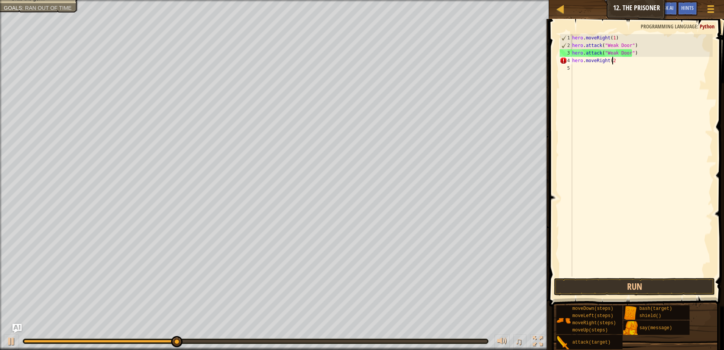
scroll to position [3, 3]
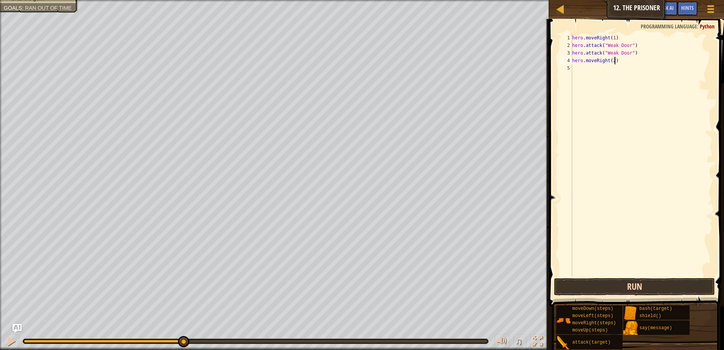
type textarea "hero.moveRight(2)"
click at [626, 288] on button "Run" at bounding box center [634, 286] width 161 height 17
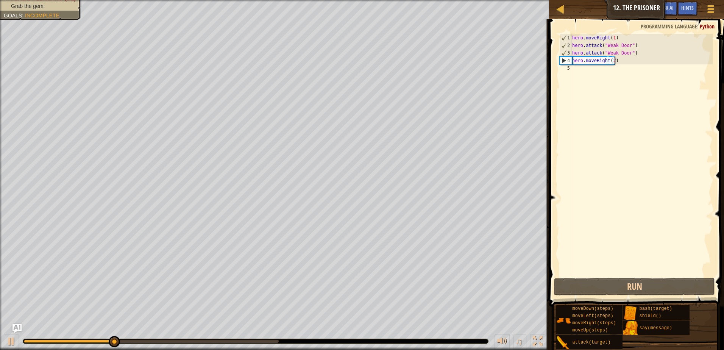
click at [595, 87] on div "hero . moveRight ( 1 ) hero . attack ( "Weak Door" ) hero . attack ( "Weak Door…" at bounding box center [642, 162] width 142 height 257
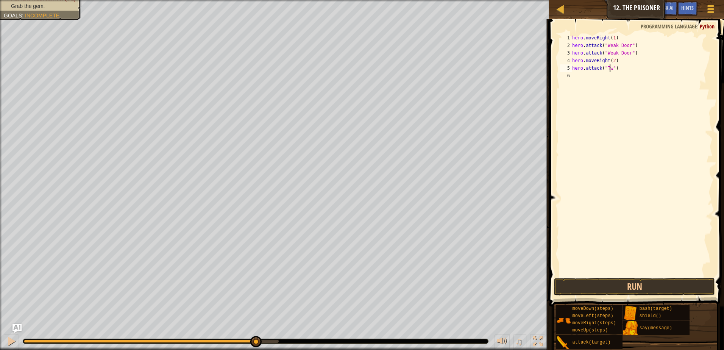
type textarea "hero.attack("Two")"
type textarea "hero.hero.attack("Two")"
click at [578, 80] on div "hero . moveRight ( 1 ) hero . attack ( "Weak Door" ) hero . attack ( "Weak Door…" at bounding box center [642, 162] width 142 height 257
click at [578, 77] on div "hero . moveRight ( 1 ) hero . attack ( "Weak Door" ) hero . attack ( "Weak Door…" at bounding box center [642, 162] width 142 height 257
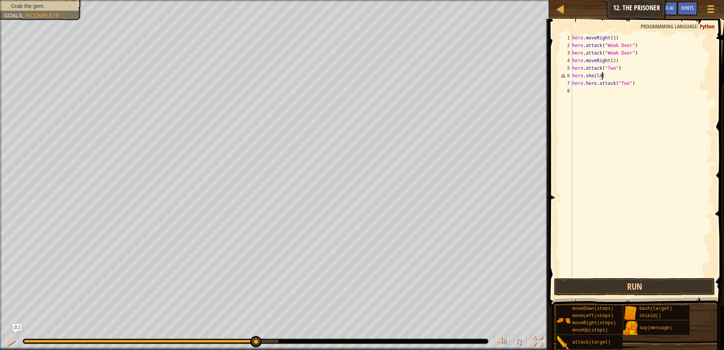
scroll to position [3, 2]
click at [649, 289] on button "Run" at bounding box center [634, 286] width 161 height 17
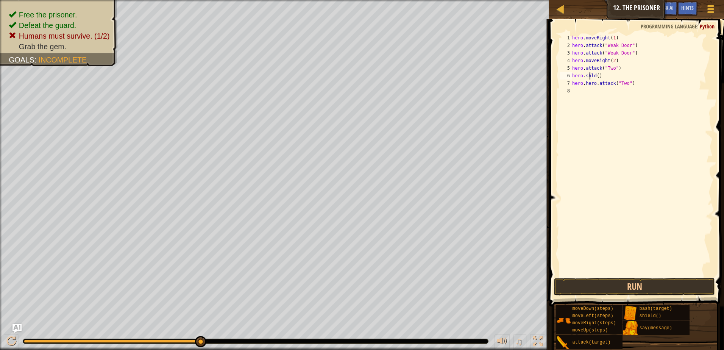
scroll to position [3, 2]
click at [619, 282] on button "Run" at bounding box center [634, 286] width 161 height 17
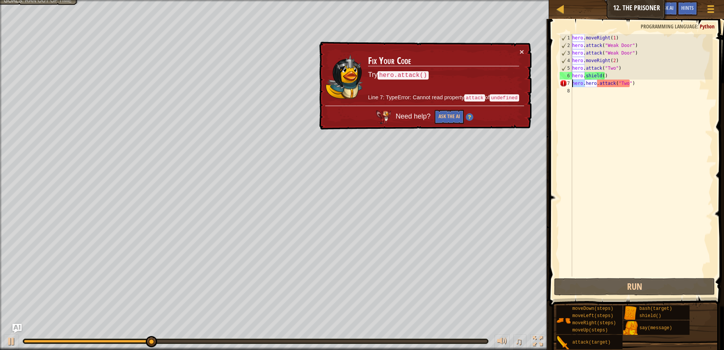
drag, startPoint x: 584, startPoint y: 83, endPoint x: 566, endPoint y: 85, distance: 17.6
click at [566, 85] on div "hero.shield() 1 2 3 4 5 6 7 8 hero . moveRight ( 1 ) hero . attack ( "Weak Door…" at bounding box center [635, 155] width 154 height 242
type textarea "hero.attack("Two")"
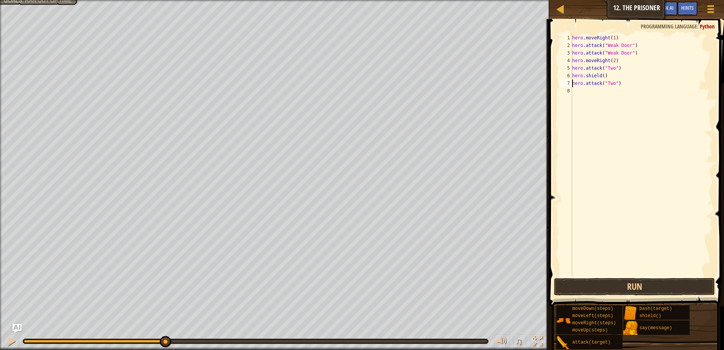
click at [635, 165] on div "hero . moveRight ( 1 ) hero . attack ( "Weak Door" ) hero . attack ( "Weak Door…" at bounding box center [642, 162] width 142 height 257
click at [626, 291] on button "Run" at bounding box center [634, 286] width 161 height 17
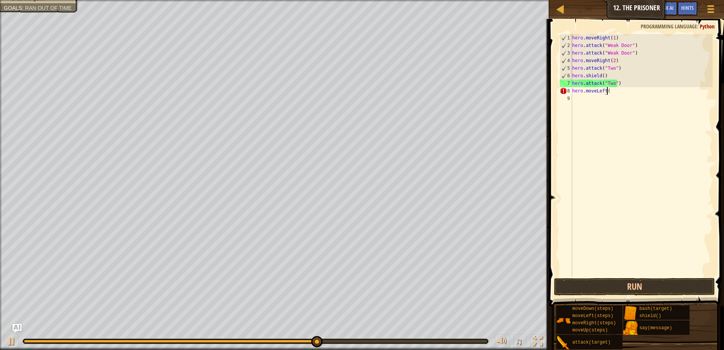
scroll to position [3, 3]
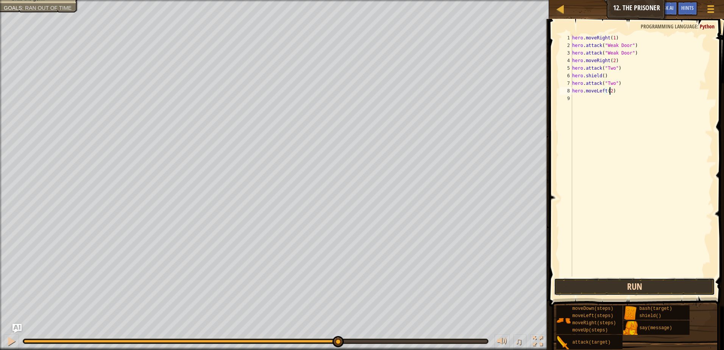
click at [652, 294] on button "Run" at bounding box center [634, 286] width 161 height 17
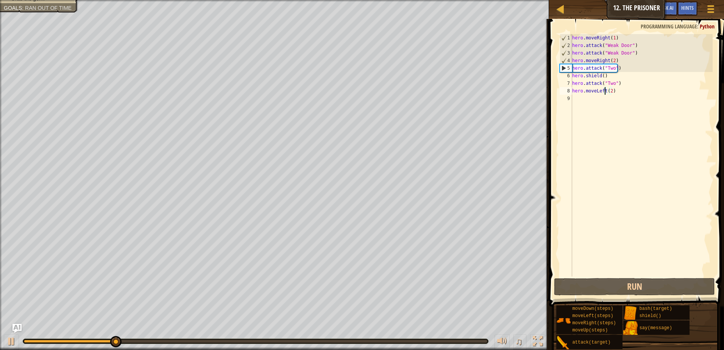
click at [603, 94] on div "hero . moveRight ( 1 ) hero . attack ( "Weak Door" ) hero . attack ( "Weak Door…" at bounding box center [642, 162] width 142 height 257
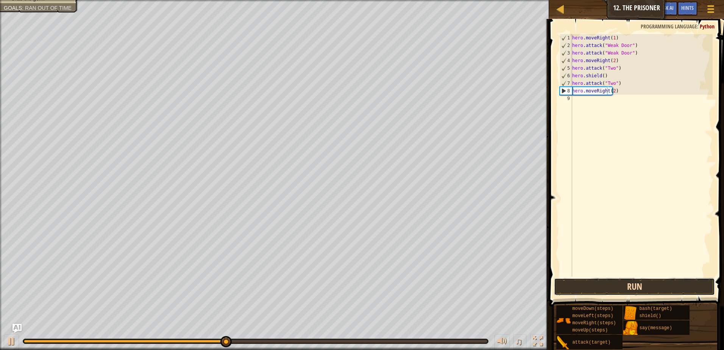
click at [624, 287] on button "Run" at bounding box center [634, 286] width 161 height 17
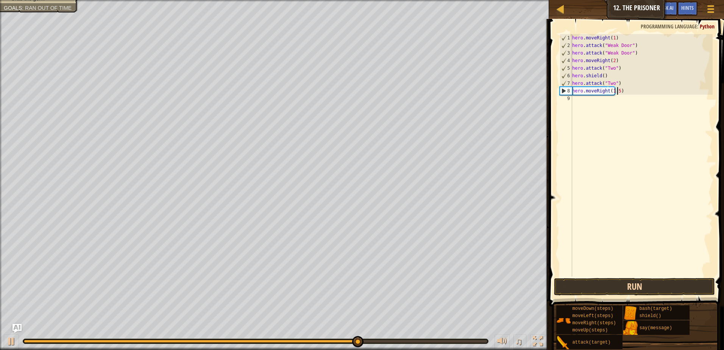
scroll to position [3, 3]
type textarea "hero.moveRight(1.5)"
click at [599, 280] on button "Run" at bounding box center [634, 286] width 161 height 17
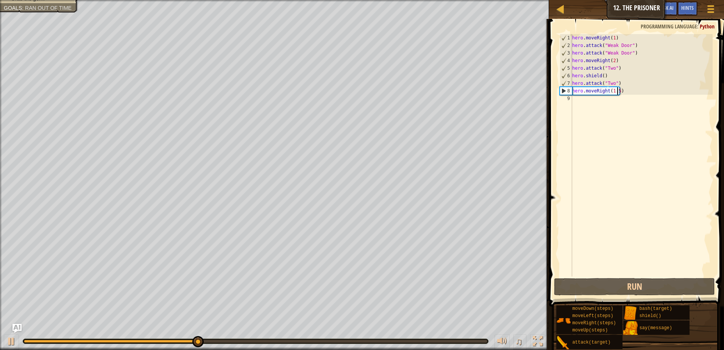
click at [617, 139] on div "hero . moveRight ( 1 ) hero . attack ( "Weak Door" ) hero . attack ( "Weak Door…" at bounding box center [642, 162] width 142 height 257
type textarea "j"
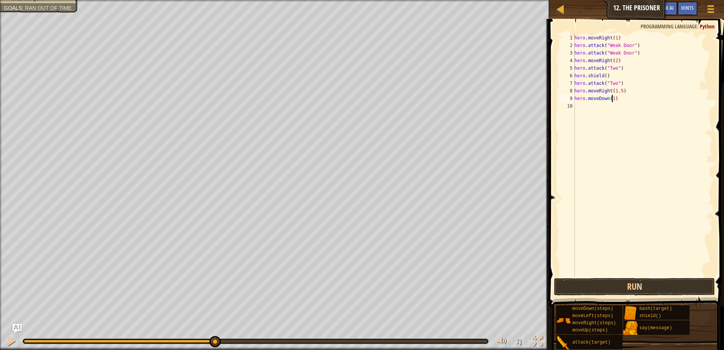
scroll to position [3, 3]
click at [606, 286] on button "Run" at bounding box center [634, 286] width 161 height 17
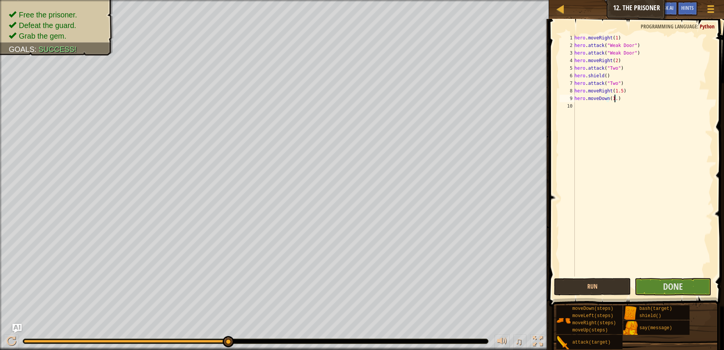
type textarea "hero.moveDown(1.4)"
click at [617, 134] on div "hero . moveRight ( 1 ) hero . attack ( "Weak Door" ) hero . attack ( "Weak Door…" at bounding box center [643, 162] width 140 height 257
click at [660, 292] on button "Done" at bounding box center [673, 286] width 77 height 17
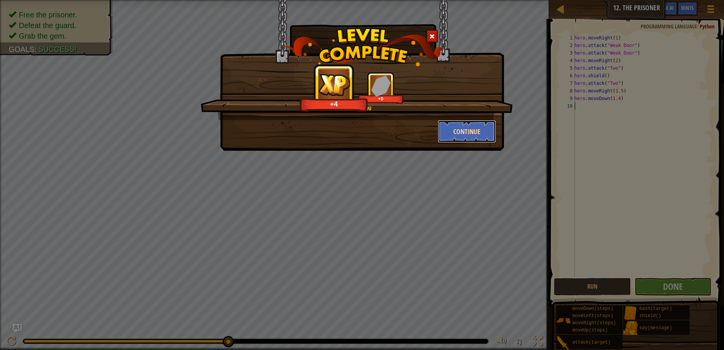
click at [459, 133] on button "Continue" at bounding box center [467, 131] width 59 height 23
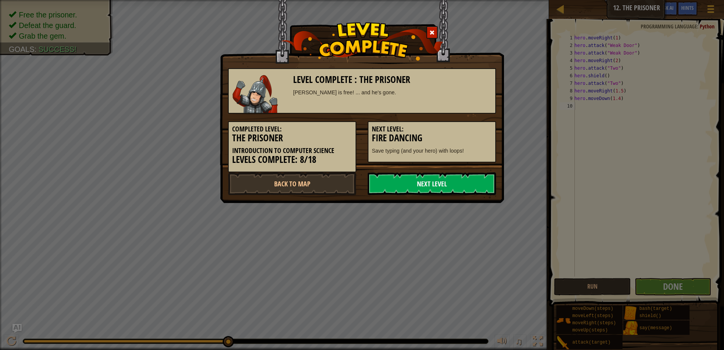
click at [428, 189] on link "Next Level" at bounding box center [432, 183] width 128 height 23
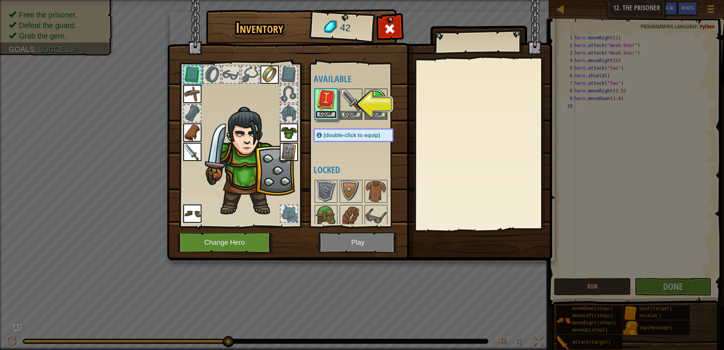
click at [326, 116] on button "Equip" at bounding box center [325, 115] width 21 height 8
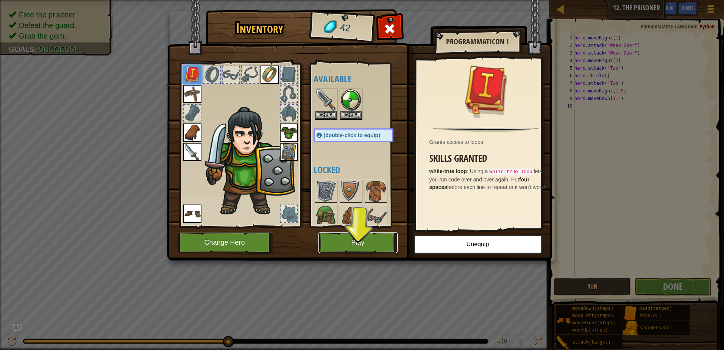
click at [344, 245] on button "Play" at bounding box center [357, 242] width 79 height 21
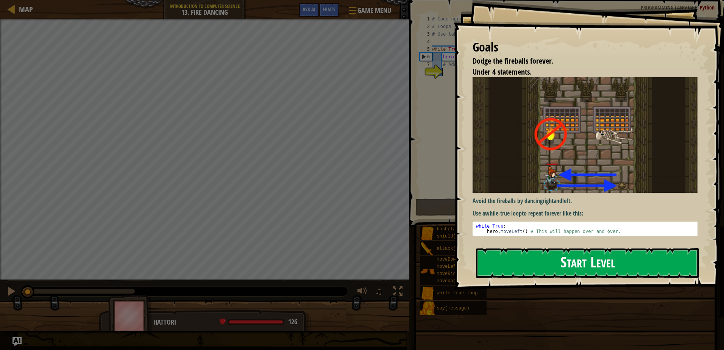
click at [520, 257] on button "Start Level" at bounding box center [587, 263] width 223 height 30
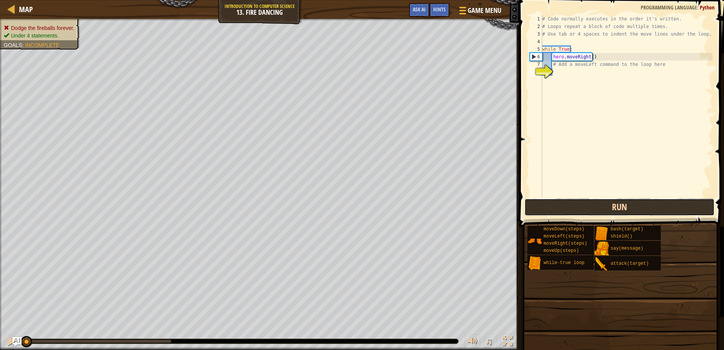
click at [570, 206] on button "Run" at bounding box center [619, 206] width 190 height 17
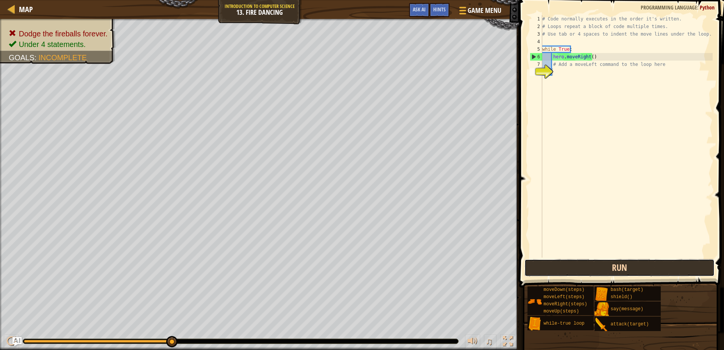
click at [562, 263] on button "Run" at bounding box center [619, 267] width 190 height 17
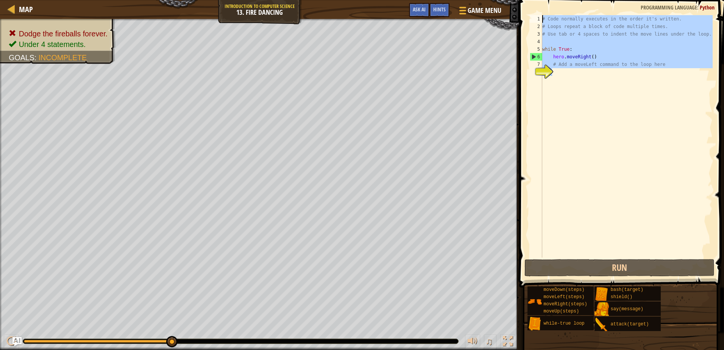
drag, startPoint x: 586, startPoint y: 77, endPoint x: 511, endPoint y: 14, distance: 98.9
click at [511, 14] on div "Map Introduction to Computer Science 13. Fire Dancing Game Menu Done Hints Ask …" at bounding box center [362, 175] width 724 height 350
type textarea "# Code normally executes in the order it's written. # Loops repeat a block of c…"
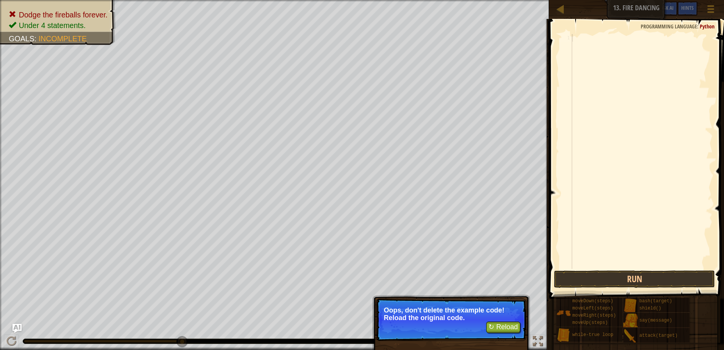
click at [546, 203] on div at bounding box center [546, 184] width 1 height 331
click at [500, 328] on button "↻ Reload" at bounding box center [503, 326] width 34 height 11
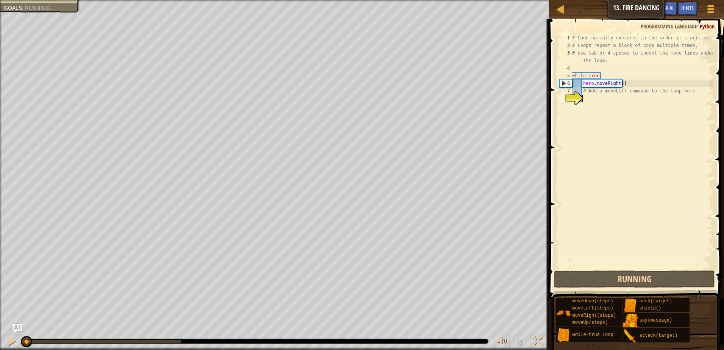
scroll to position [3, 0]
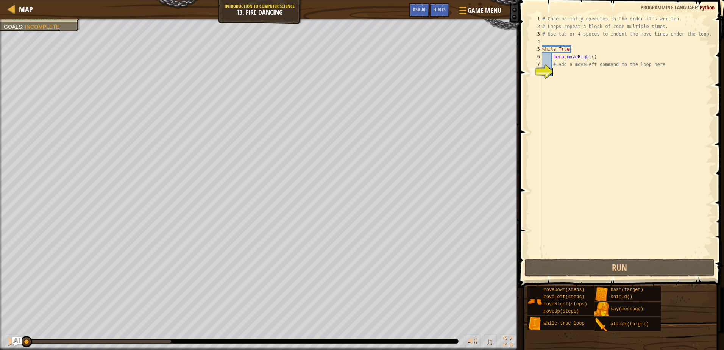
click at [616, 83] on div "# Code normally executes in the order it's written. # Loops repeat a block of c…" at bounding box center [627, 143] width 172 height 257
click at [17, 19] on div "Map" at bounding box center [24, 9] width 18 height 19
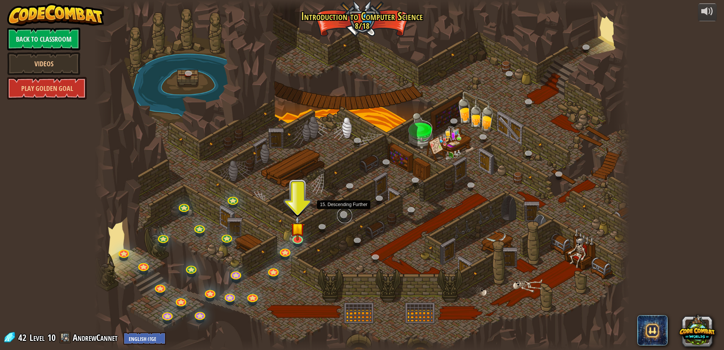
click at [342, 218] on link at bounding box center [344, 215] width 15 height 15
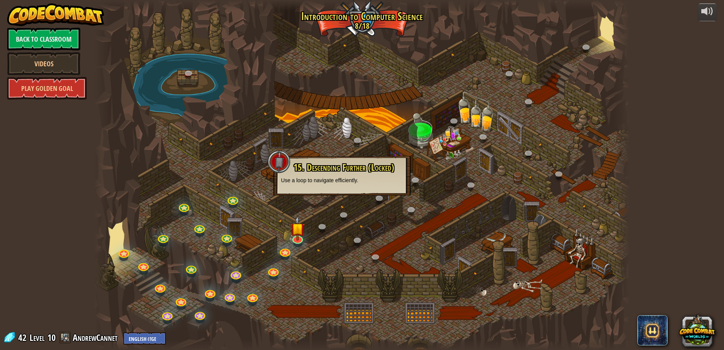
click at [419, 207] on div at bounding box center [361, 175] width 535 height 350
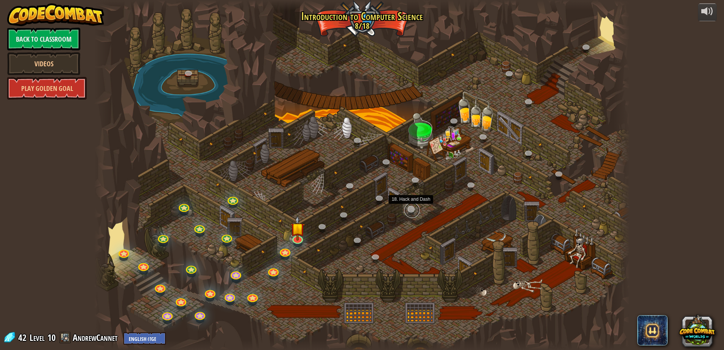
click at [418, 208] on link at bounding box center [411, 210] width 15 height 15
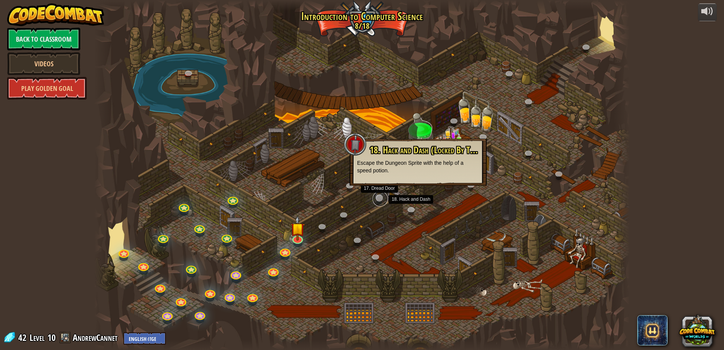
click at [382, 198] on link at bounding box center [380, 198] width 15 height 15
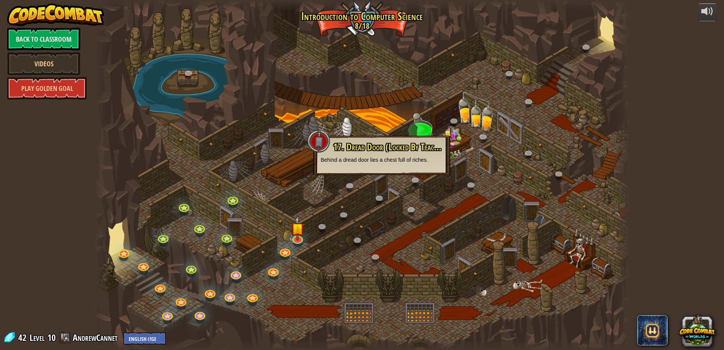
click at [340, 210] on div at bounding box center [361, 175] width 535 height 350
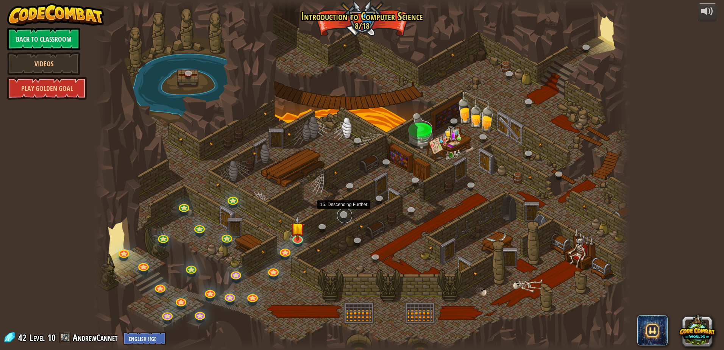
click at [344, 220] on link at bounding box center [344, 215] width 15 height 15
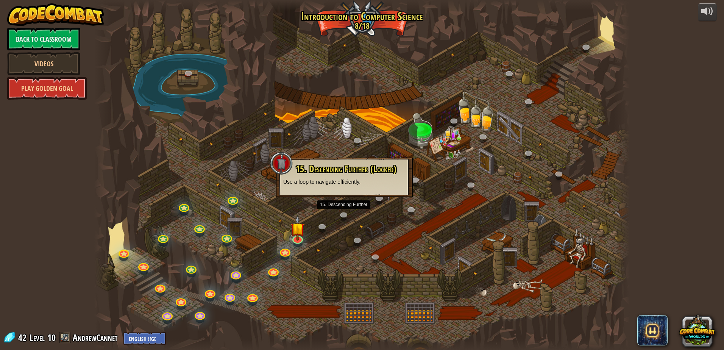
click at [346, 190] on div "15. Descending Further (Locked) Use a loop to navigate efficiently." at bounding box center [344, 176] width 137 height 39
click at [336, 195] on div "15. Descending Further (Locked) Use a loop to navigate efficiently." at bounding box center [344, 176] width 137 height 39
click at [330, 198] on div at bounding box center [361, 175] width 535 height 350
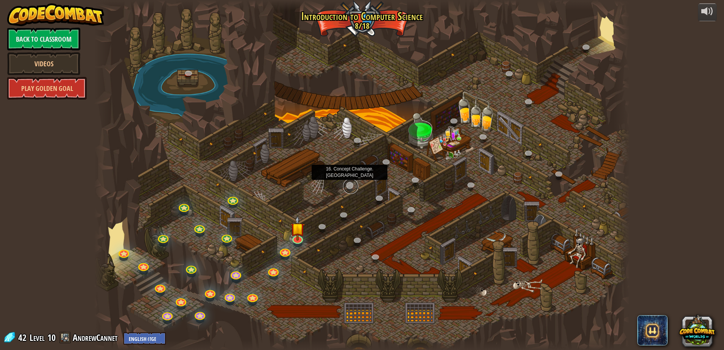
click at [350, 188] on link at bounding box center [350, 186] width 15 height 15
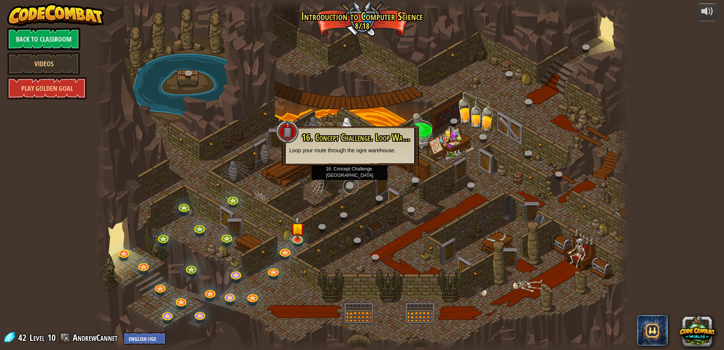
click at [352, 185] on link at bounding box center [350, 186] width 15 height 15
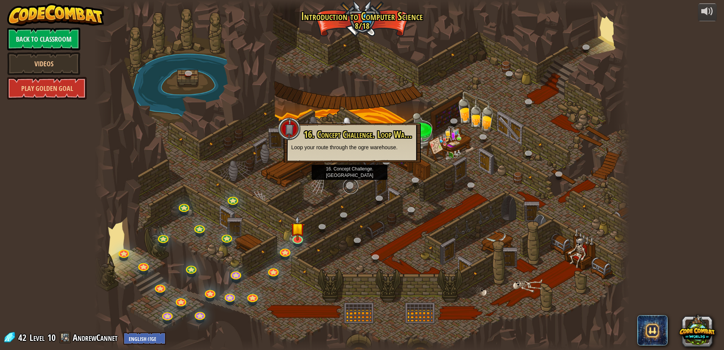
click at [352, 185] on link at bounding box center [350, 186] width 15 height 15
click at [361, 243] on link at bounding box center [358, 240] width 15 height 15
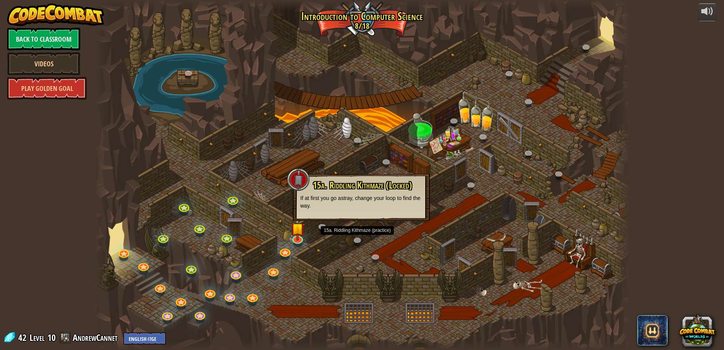
click at [373, 251] on div at bounding box center [361, 175] width 535 height 350
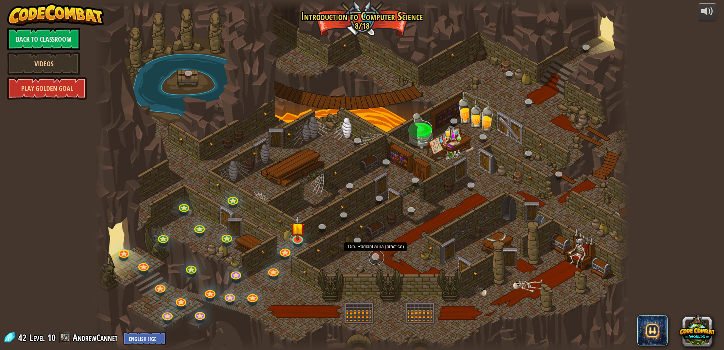
click at [373, 256] on link at bounding box center [376, 257] width 15 height 15
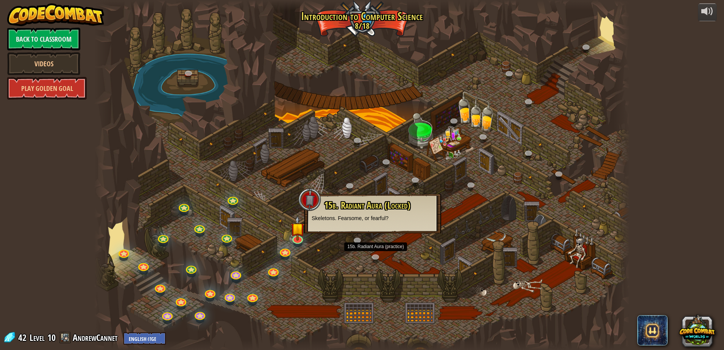
click at [461, 194] on div at bounding box center [361, 175] width 535 height 350
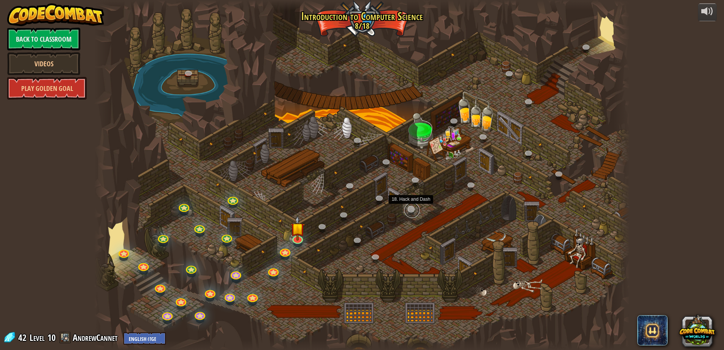
click at [413, 210] on link at bounding box center [411, 210] width 15 height 15
